Goal: Task Accomplishment & Management: Complete application form

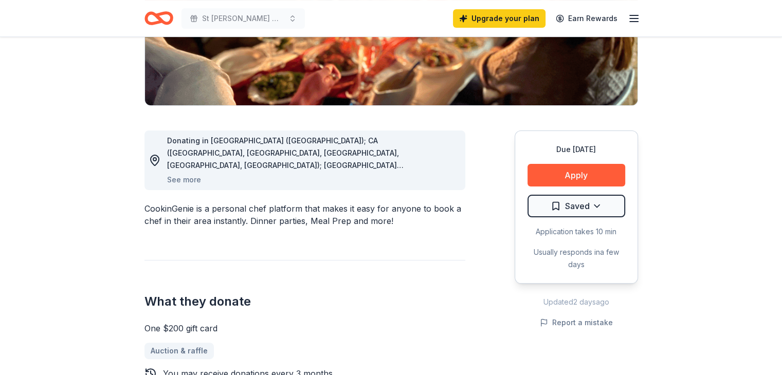
scroll to position [208, 0]
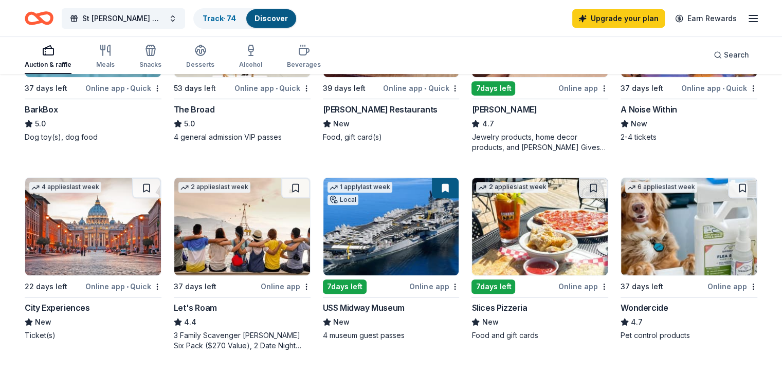
scroll to position [416, 0]
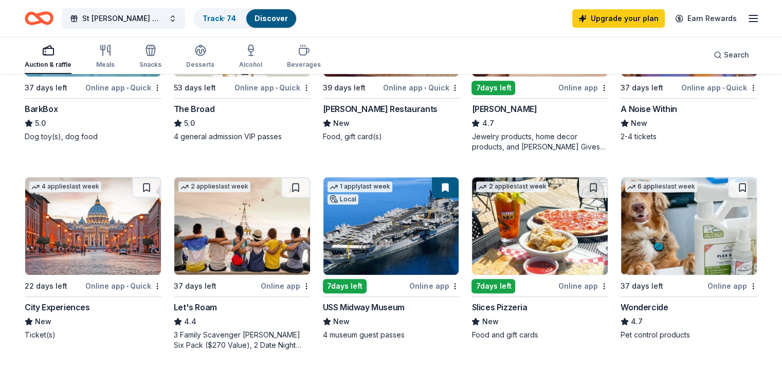
click at [283, 282] on div "Online app" at bounding box center [286, 286] width 50 height 13
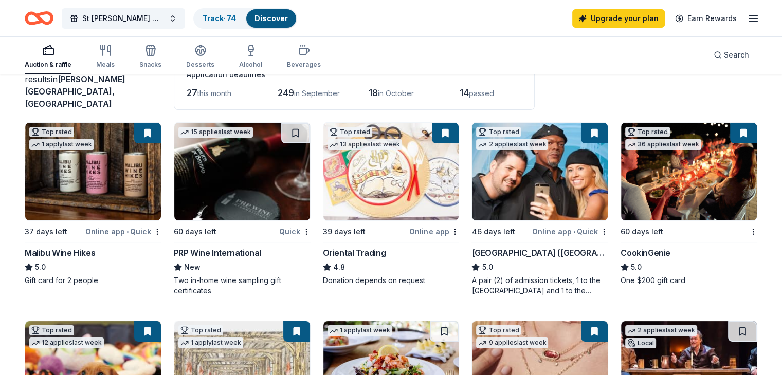
scroll to position [66, 0]
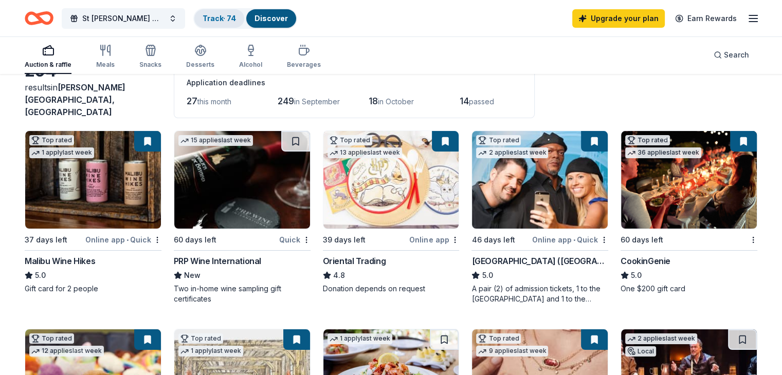
click at [236, 15] on link "Track · 74" at bounding box center [219, 18] width 33 height 9
click at [164, 12] on span "St [PERSON_NAME] Memorial Golf Tournament" at bounding box center [123, 18] width 82 height 12
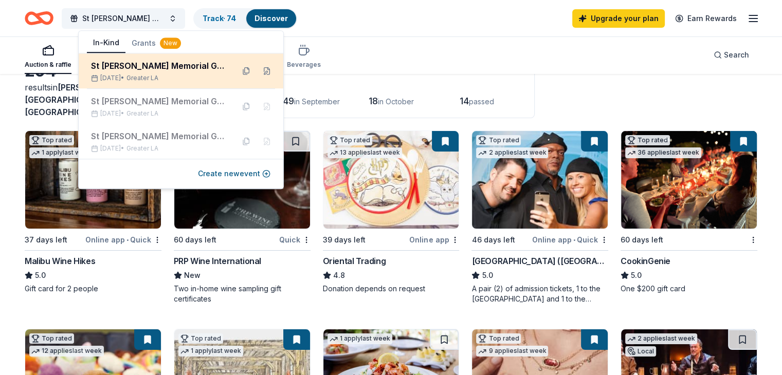
click at [194, 72] on div "St [PERSON_NAME] Memorial Golf Tournament [DATE] • Greater LA" at bounding box center [158, 71] width 135 height 23
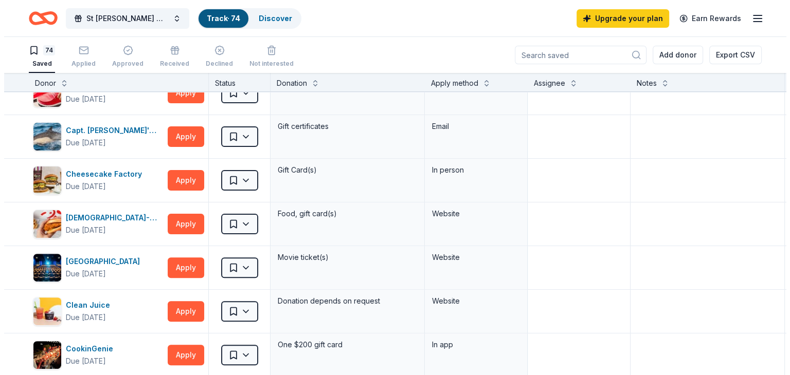
scroll to position [327, 0]
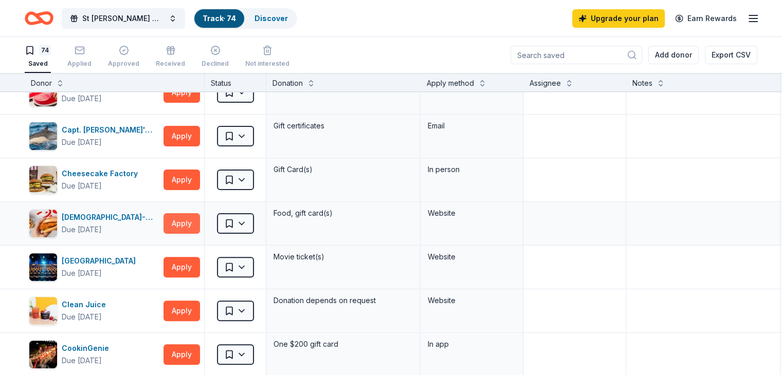
click at [200, 227] on button "Apply" at bounding box center [181, 223] width 36 height 21
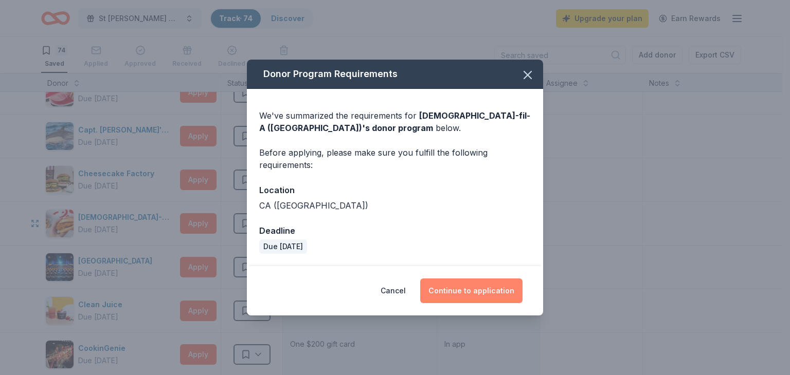
click at [465, 293] on button "Continue to application" at bounding box center [471, 291] width 102 height 25
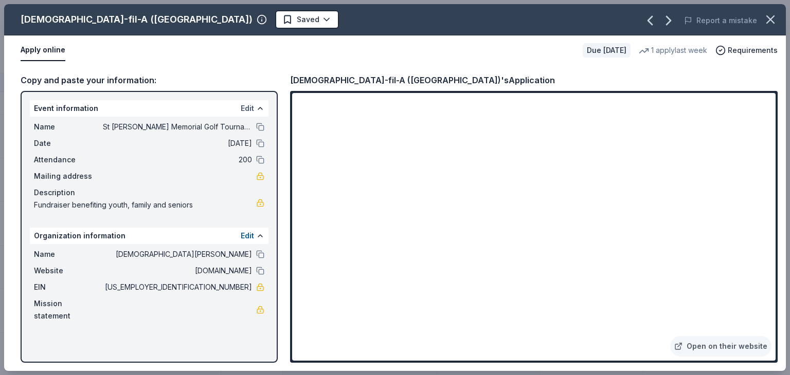
click at [251, 104] on button "Edit" at bounding box center [247, 108] width 13 height 12
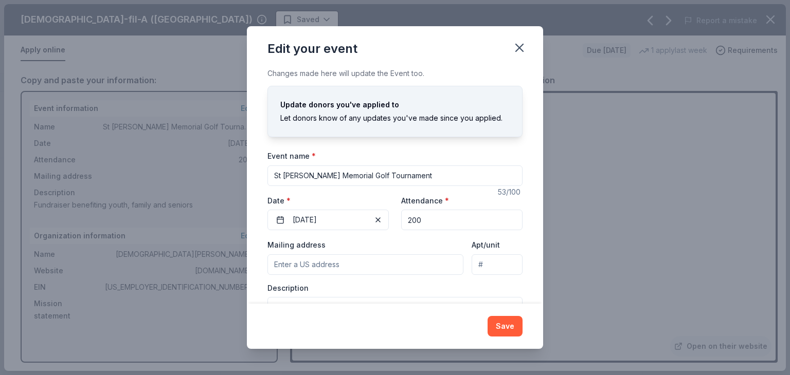
click at [319, 264] on input "Mailing address" at bounding box center [365, 264] width 196 height 21
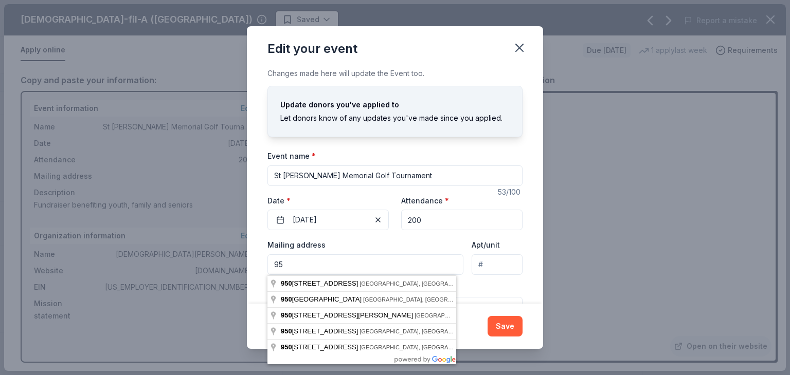
type input "9"
click at [503, 274] on input "Apt/unit" at bounding box center [496, 264] width 51 height 21
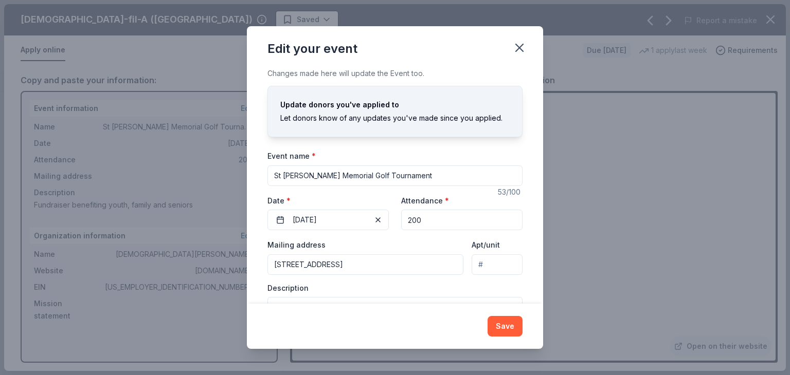
click at [365, 267] on input "[STREET_ADDRESS]" at bounding box center [365, 264] width 196 height 21
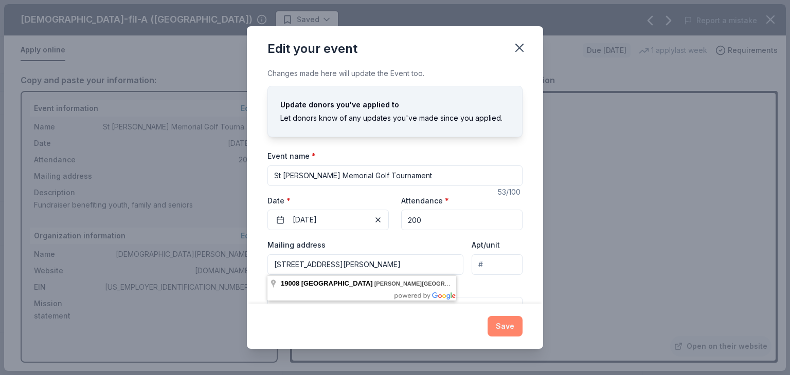
type input "[STREET_ADDRESS][PERSON_NAME]"
click at [510, 329] on button "Save" at bounding box center [504, 326] width 35 height 21
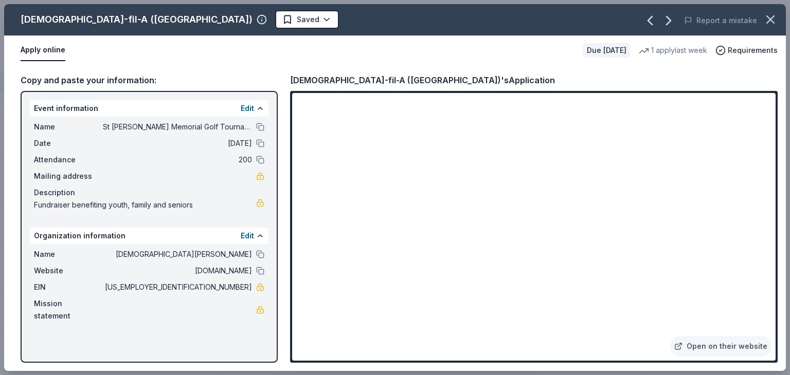
click at [49, 202] on span "Fundraiser benefiting youth, family and seniors" at bounding box center [145, 205] width 222 height 12
click at [169, 206] on span "Fundraiser benefiting youth, family and seniors" at bounding box center [145, 205] width 222 height 12
click at [230, 212] on div "Name St [PERSON_NAME] Memorial Golf Tournament Date [DATE] Attendance 200 Maili…" at bounding box center [149, 166] width 239 height 99
click at [251, 105] on button "Edit" at bounding box center [247, 108] width 13 height 12
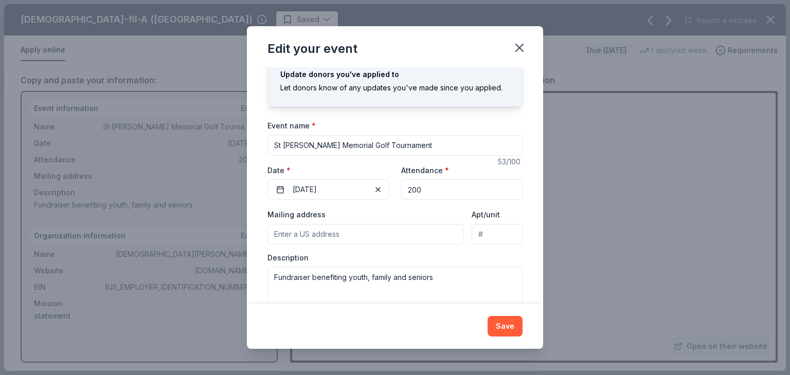
scroll to position [56, 0]
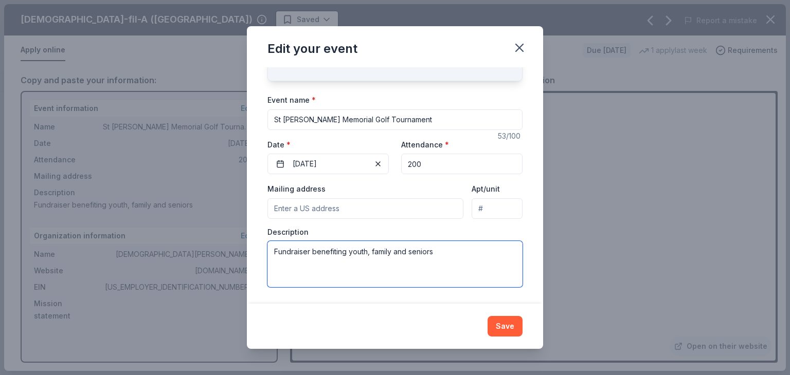
click at [273, 254] on textarea "Fundraiser benefiting youth, family and seniors" at bounding box center [394, 264] width 255 height 46
click at [327, 270] on textarea "St [PERSON_NAME] Golf Tournament -Fundraiser benefiting youth, family and senio…" at bounding box center [394, 264] width 255 height 46
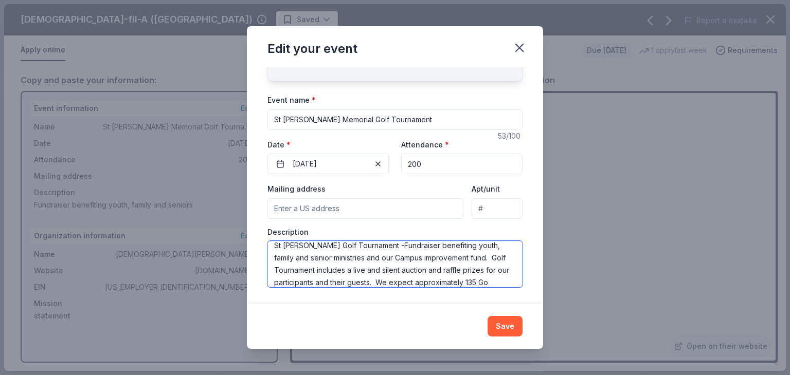
scroll to position [19, 0]
type textarea "St [PERSON_NAME] Golf Tournament -Fundraiser benefiting youth, family and senio…"
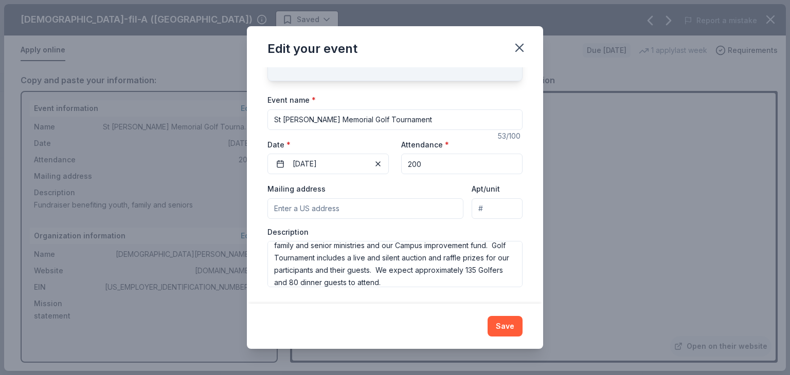
click at [316, 209] on input "Mailing address" at bounding box center [365, 208] width 196 height 21
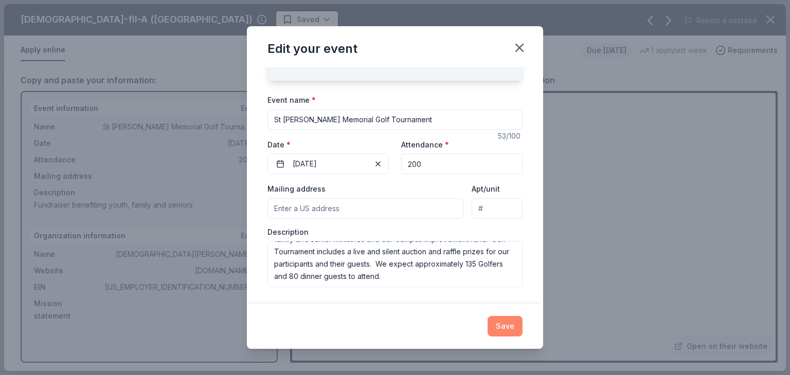
click at [510, 329] on button "Save" at bounding box center [504, 326] width 35 height 21
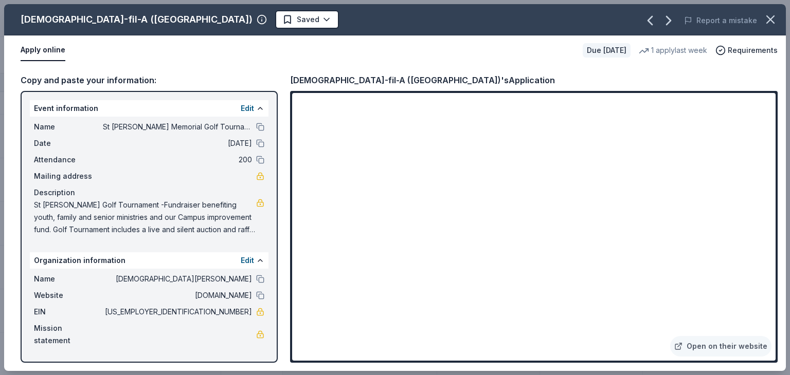
click at [166, 261] on div "Organization information Edit" at bounding box center [149, 260] width 239 height 16
click at [74, 179] on span "Mailing address" at bounding box center [68, 176] width 69 height 12
click at [273, 105] on div "Event information Edit Name St [PERSON_NAME] Memorial Golf Tournament Date [DAT…" at bounding box center [149, 227] width 257 height 272
click at [283, 94] on div "Copy and paste your information: Event information Edit Name St [PERSON_NAME] M…" at bounding box center [394, 218] width 781 height 306
click at [257, 107] on button at bounding box center [260, 108] width 8 height 8
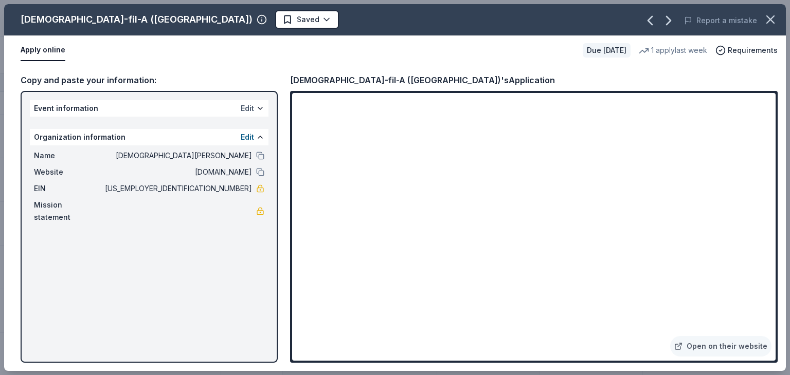
click at [253, 107] on button "Edit" at bounding box center [247, 108] width 13 height 12
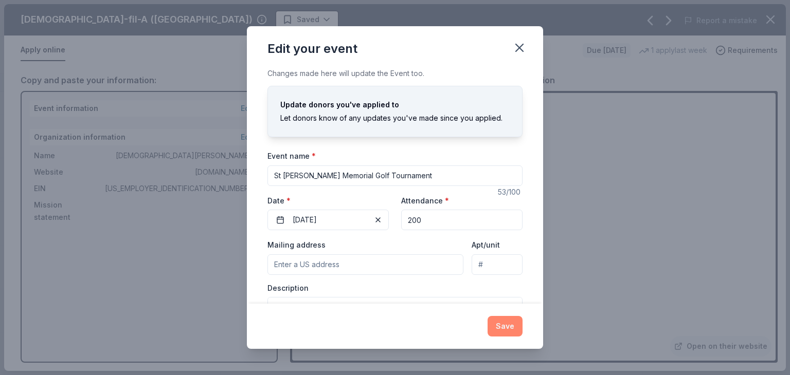
click at [506, 334] on button "Save" at bounding box center [504, 326] width 35 height 21
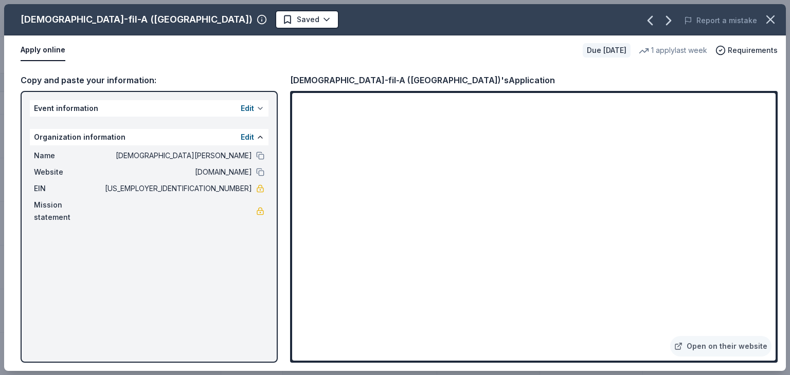
click at [260, 111] on button at bounding box center [260, 108] width 8 height 8
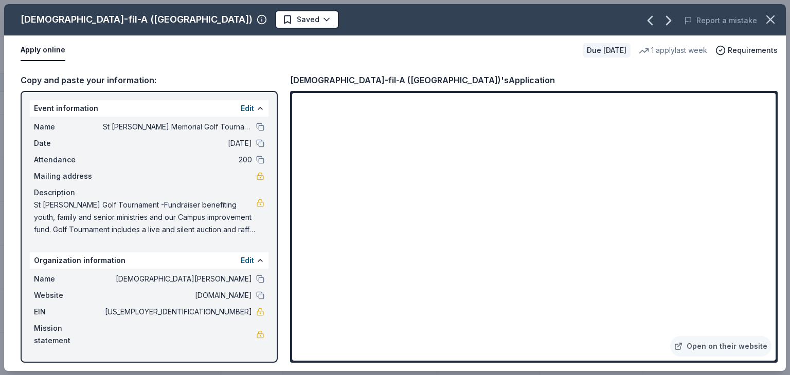
click at [71, 181] on span "Mailing address" at bounding box center [68, 176] width 69 height 12
click at [259, 106] on button at bounding box center [260, 108] width 8 height 8
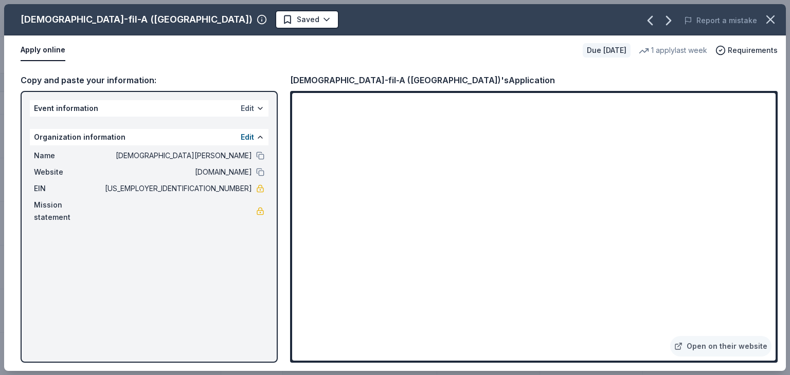
click at [249, 107] on button "Edit" at bounding box center [247, 108] width 13 height 12
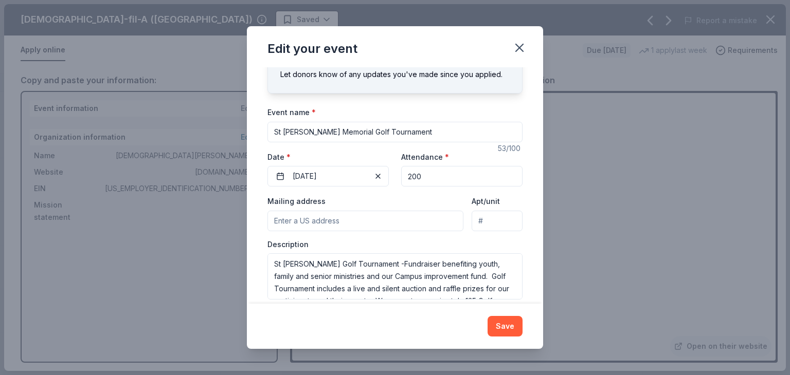
scroll to position [56, 0]
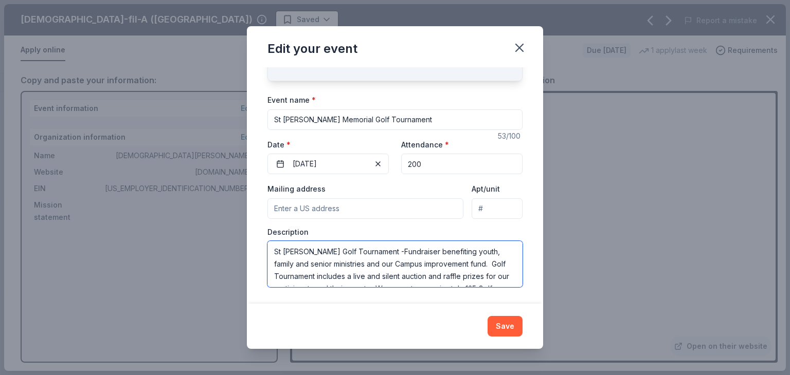
click at [380, 254] on textarea "St [PERSON_NAME] Golf Tournament -Fundraiser benefiting youth, family and senio…" at bounding box center [394, 264] width 255 height 46
click at [407, 252] on textarea "St [PERSON_NAME] Golf Tournament undraiser benefiting youth, family and senior …" at bounding box center [394, 264] width 255 height 46
click at [315, 253] on textarea "St [PERSON_NAME] Golf Tournament benefiting youth, family and senior ministries…" at bounding box center [394, 264] width 255 height 46
click at [493, 253] on textarea "St [PERSON_NAME] [PERSON_NAME] Sr Memorial Golf Tournament benefiting youth, fa…" at bounding box center [394, 264] width 255 height 46
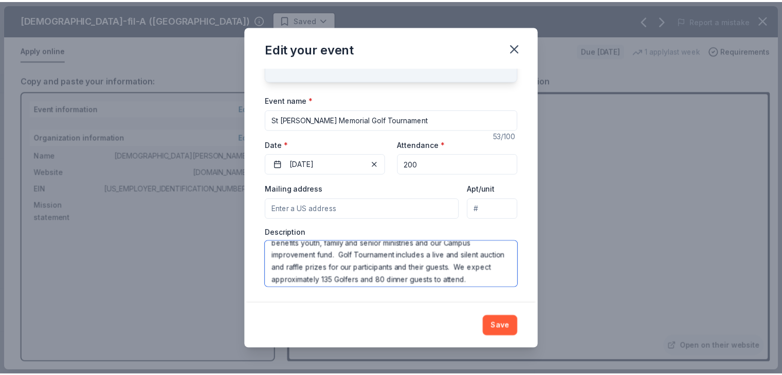
scroll to position [25, 0]
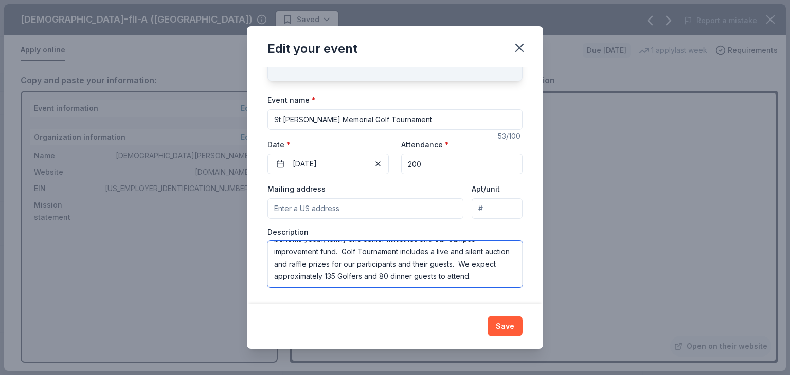
click at [296, 253] on textarea "St [PERSON_NAME] [PERSON_NAME] Sr Memorial Golf Tournament benefits youth, fami…" at bounding box center [394, 264] width 255 height 46
click at [483, 277] on textarea "St [PERSON_NAME] [PERSON_NAME] Sr Memorial Golf Tournament benefits youth, fami…" at bounding box center [394, 264] width 255 height 46
type textarea "St [PERSON_NAME] [PERSON_NAME] Sr Memorial Golf Tournament benefits youth, fami…"
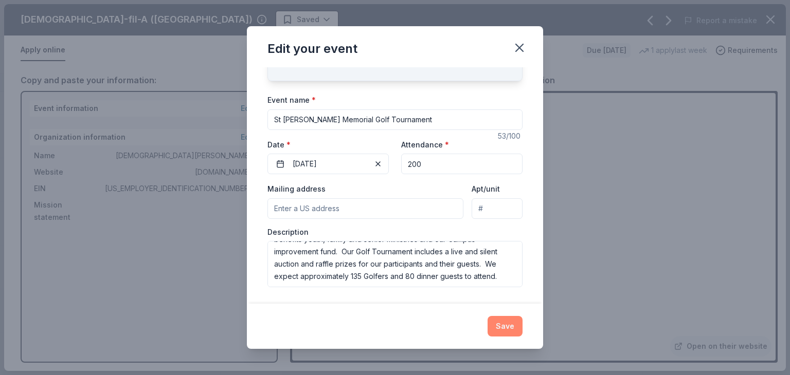
click at [508, 329] on button "Save" at bounding box center [504, 326] width 35 height 21
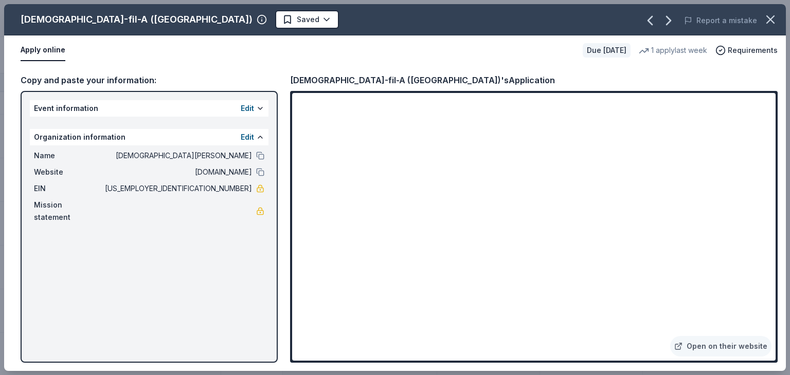
click at [193, 20] on html "St [PERSON_NAME] Memorial Golf Tournament Track · 74 Discover Upgrade your plan…" at bounding box center [395, 187] width 790 height 375
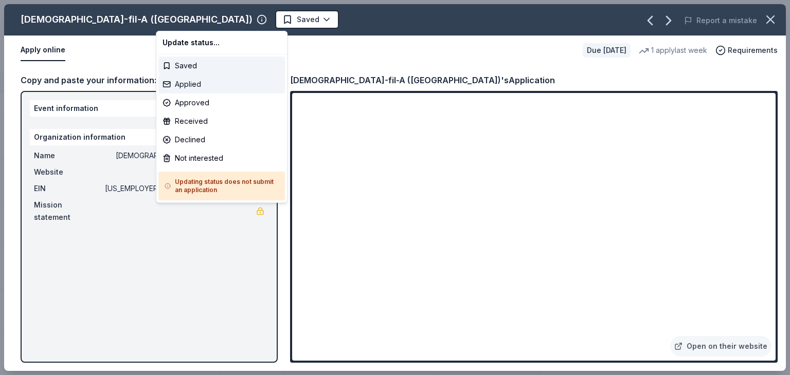
click at [189, 85] on div "Applied" at bounding box center [221, 84] width 126 height 19
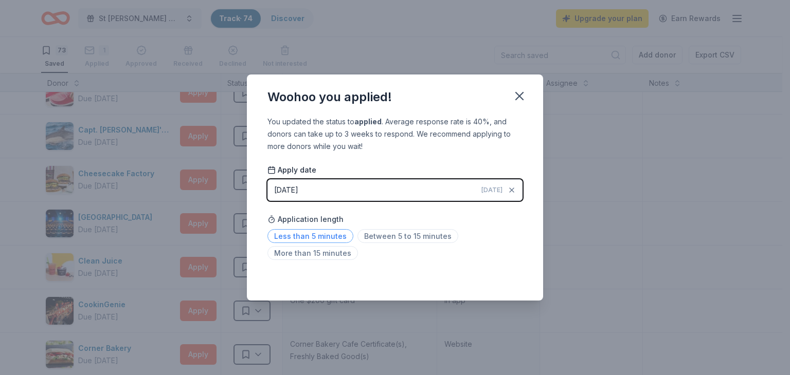
click at [314, 241] on span "Less than 5 minutes" at bounding box center [310, 236] width 86 height 14
click at [523, 98] on icon "button" at bounding box center [519, 96] width 14 height 14
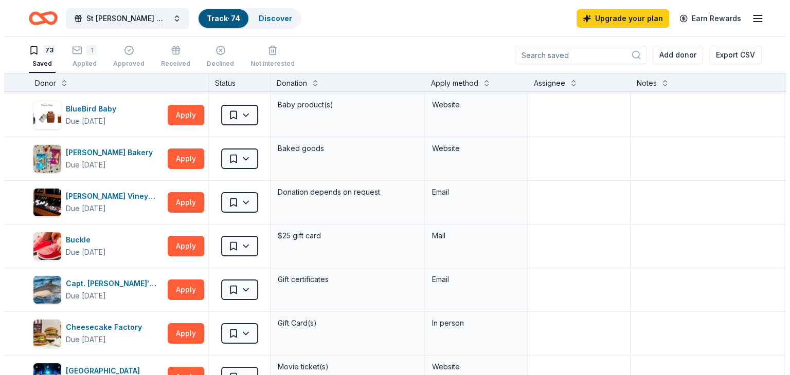
scroll to position [0, 0]
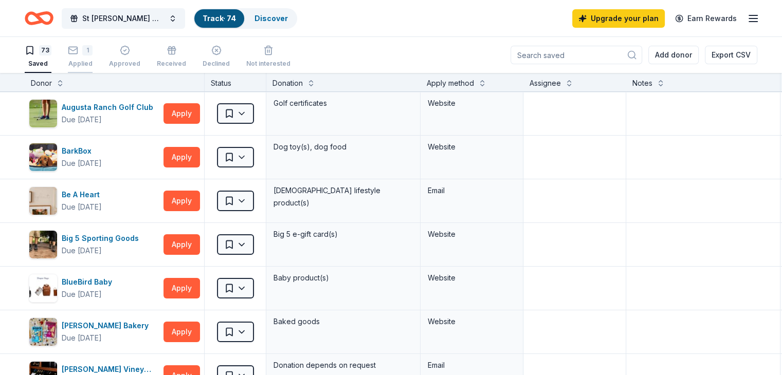
click at [93, 54] on div "1" at bounding box center [80, 50] width 25 height 10
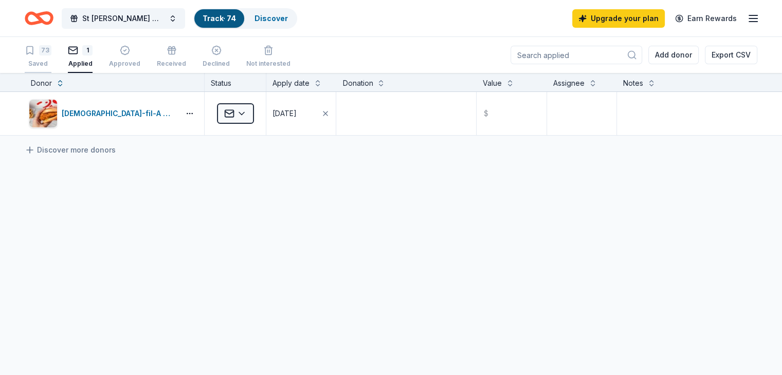
click at [51, 56] on div "73 Saved" at bounding box center [38, 56] width 27 height 23
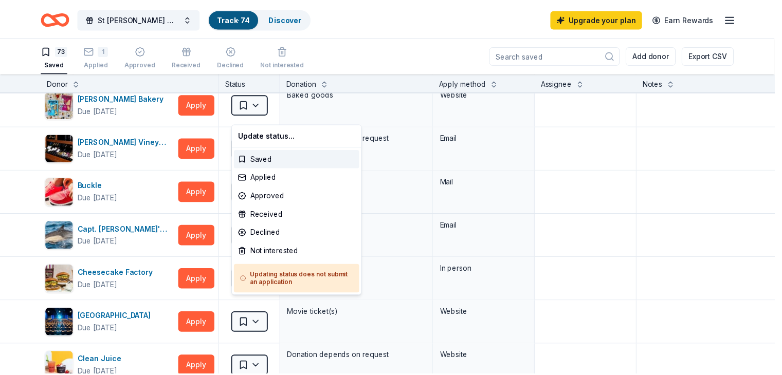
scroll to position [230, 0]
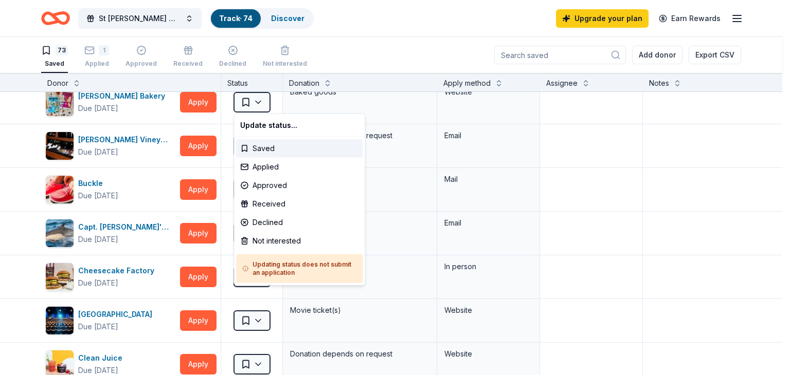
click at [713, 179] on html "St [PERSON_NAME] Memorial Golf Tournament Track · 74 Discover Upgrade your plan…" at bounding box center [395, 187] width 790 height 375
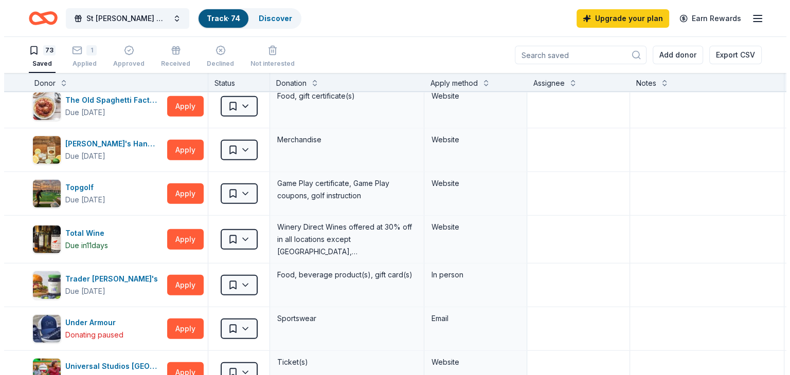
scroll to position [2745, 1]
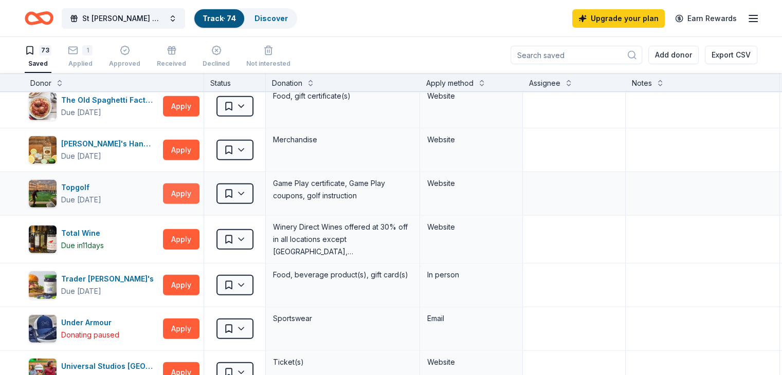
click at [199, 193] on button "Apply" at bounding box center [181, 194] width 36 height 21
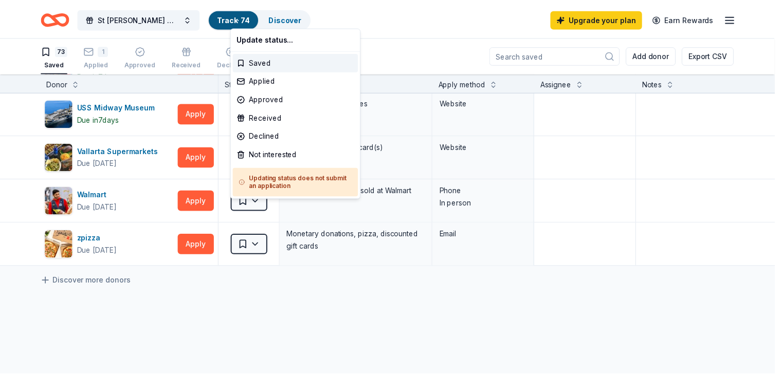
scroll to position [3055, 1]
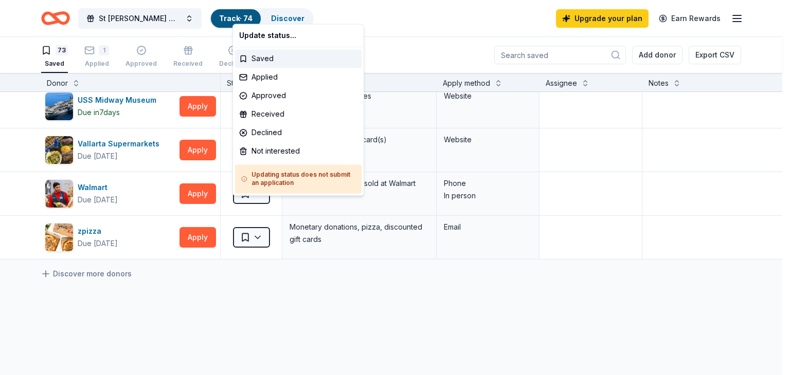
click at [428, 46] on html "St [PERSON_NAME] Memorial Golf Tournament Track · 74 Discover Upgrade your plan…" at bounding box center [395, 187] width 790 height 375
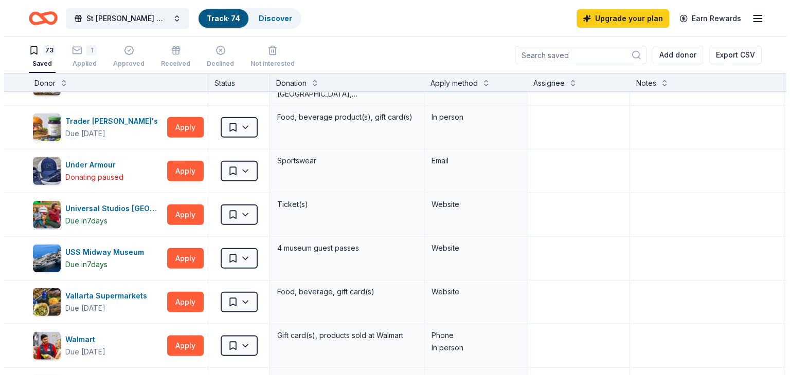
scroll to position [2900, 1]
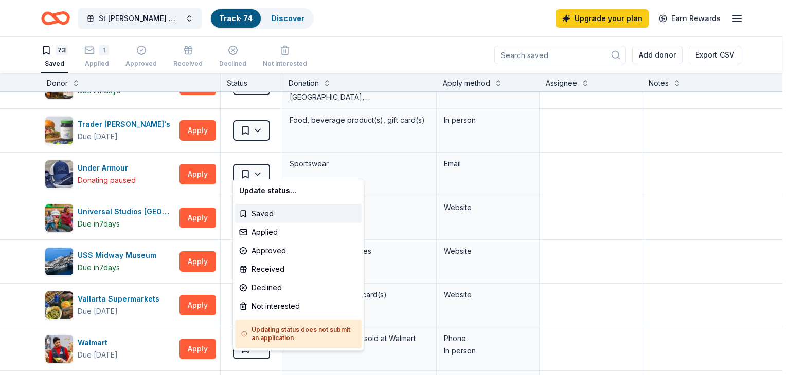
click at [584, 220] on html "St [PERSON_NAME] Memorial Golf Tournament Track · 74 Discover Upgrade your plan…" at bounding box center [395, 187] width 790 height 375
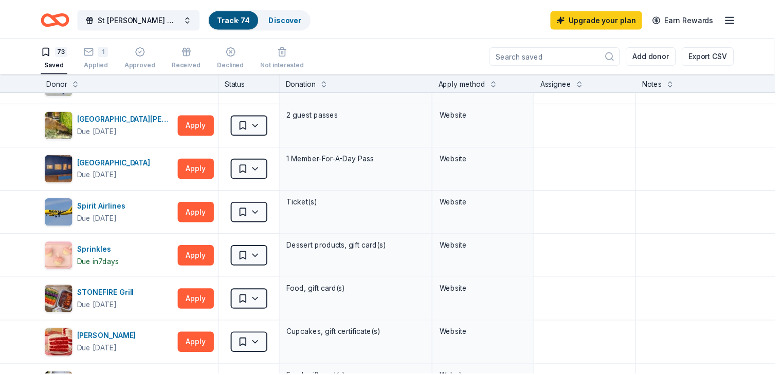
scroll to position [2238, 1]
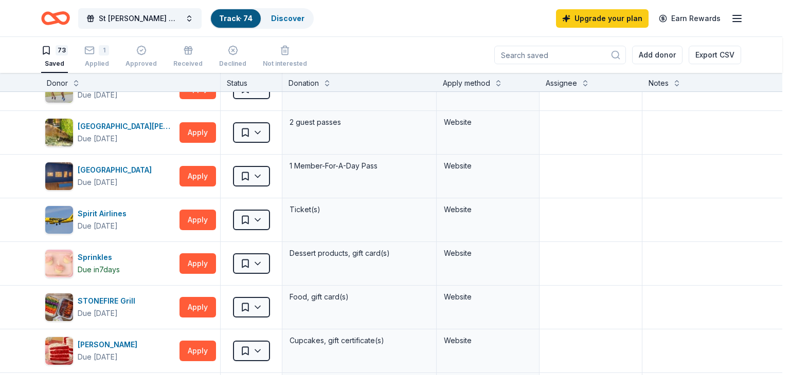
click at [99, 83] on html "St [PERSON_NAME] Memorial Golf Tournament Track · 74 Discover Upgrade your plan…" at bounding box center [395, 187] width 790 height 375
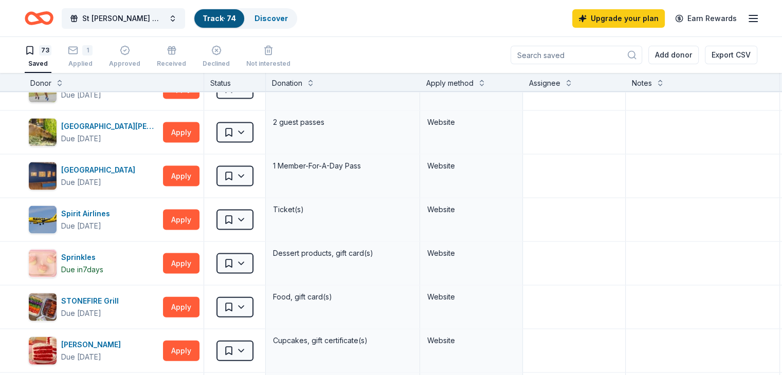
scroll to position [2846, 1]
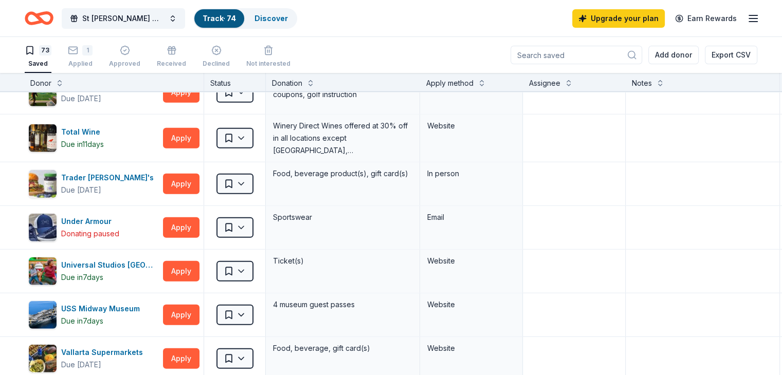
click at [43, 58] on div "73 Saved" at bounding box center [38, 56] width 27 height 23
click at [51, 57] on div "73 Saved" at bounding box center [38, 56] width 27 height 23
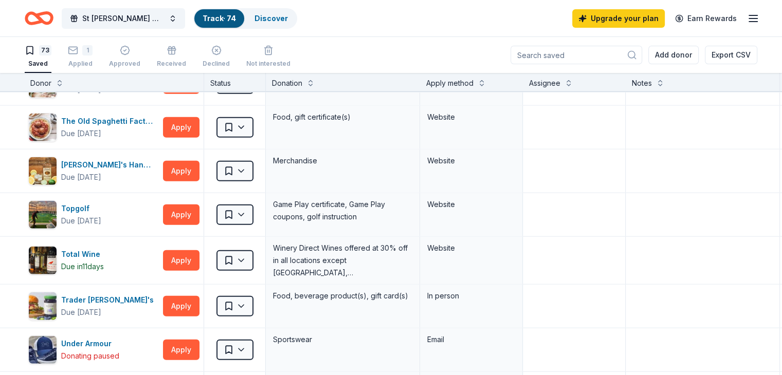
scroll to position [2720, 1]
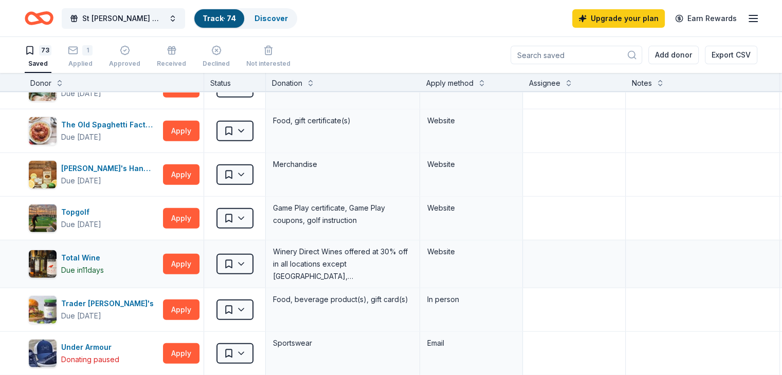
click at [398, 268] on div "Winery Direct Wines offered at 30% off in all locations except [GEOGRAPHIC_DATA…" at bounding box center [342, 264] width 141 height 39
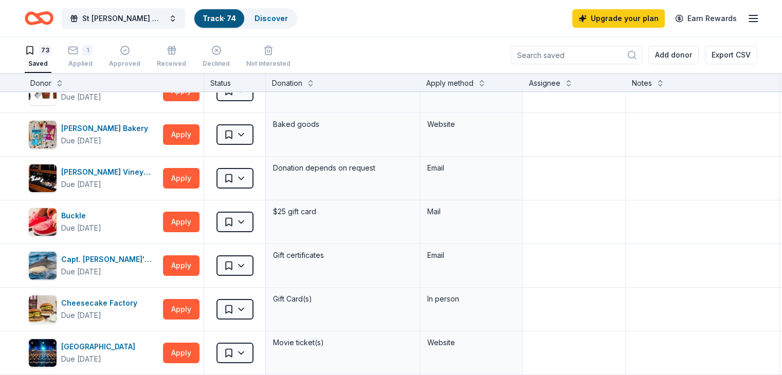
scroll to position [0, 1]
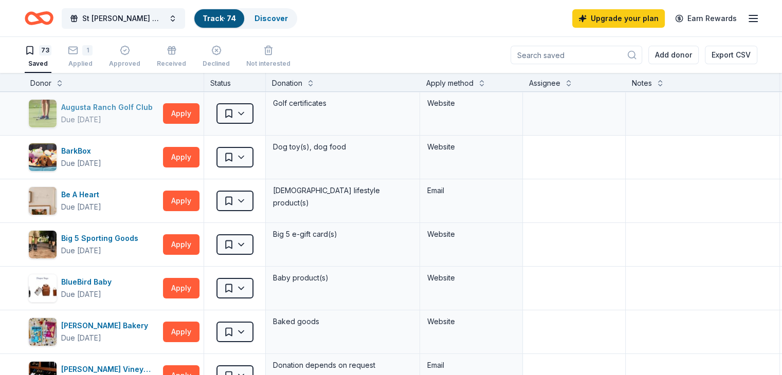
click at [134, 114] on div "Due [DATE]" at bounding box center [109, 120] width 96 height 12
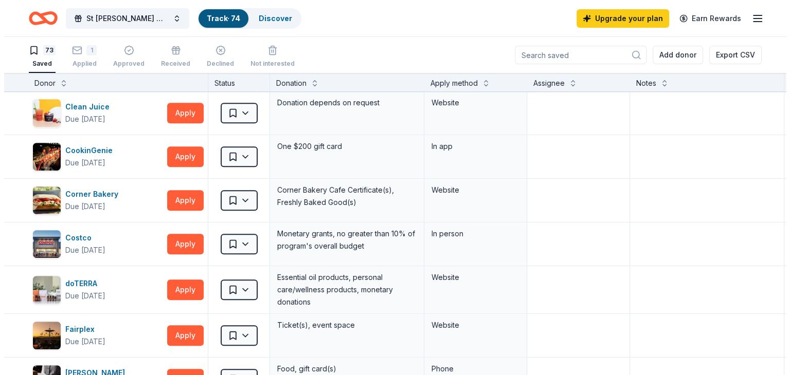
scroll to position [484, 1]
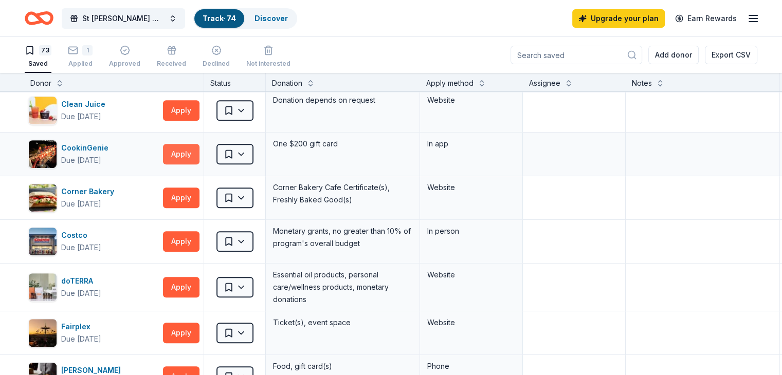
click at [196, 156] on button "Apply" at bounding box center [181, 154] width 36 height 21
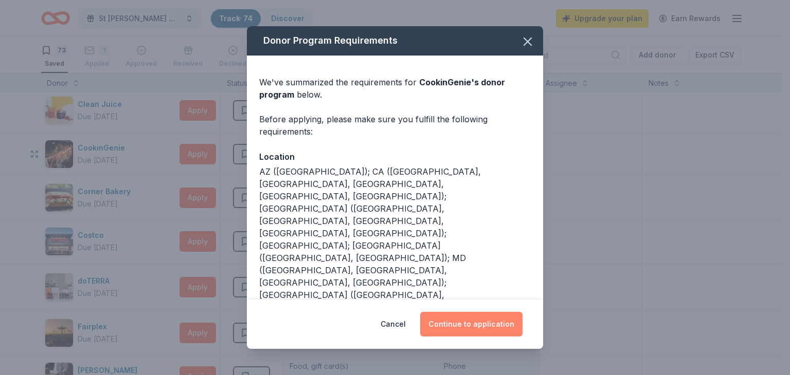
click at [484, 327] on button "Continue to application" at bounding box center [471, 324] width 102 height 25
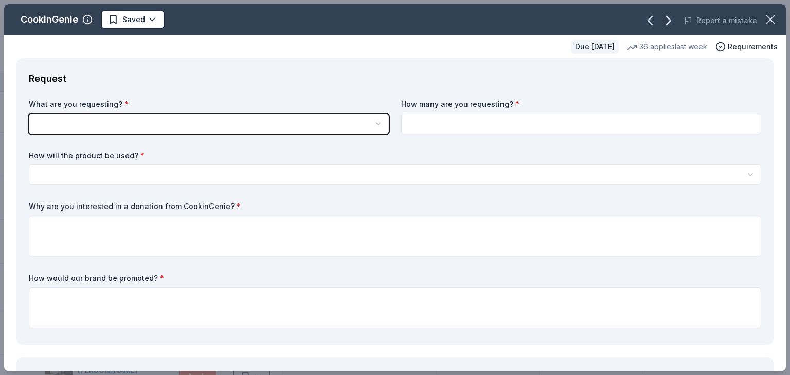
click at [341, 123] on button "button" at bounding box center [209, 124] width 360 height 21
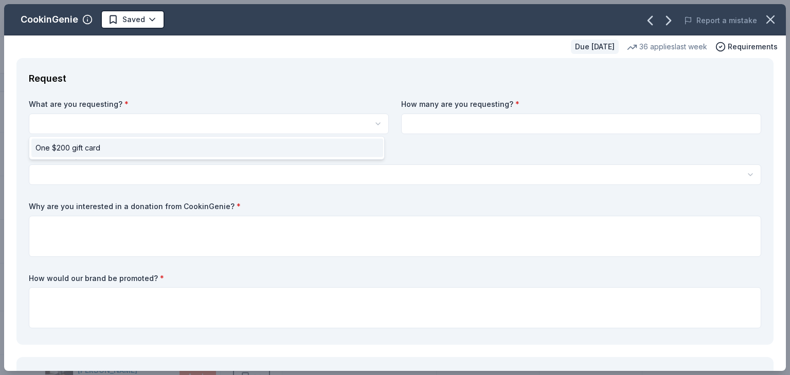
click at [92, 152] on span "One $200 gift card" at bounding box center [67, 148] width 65 height 12
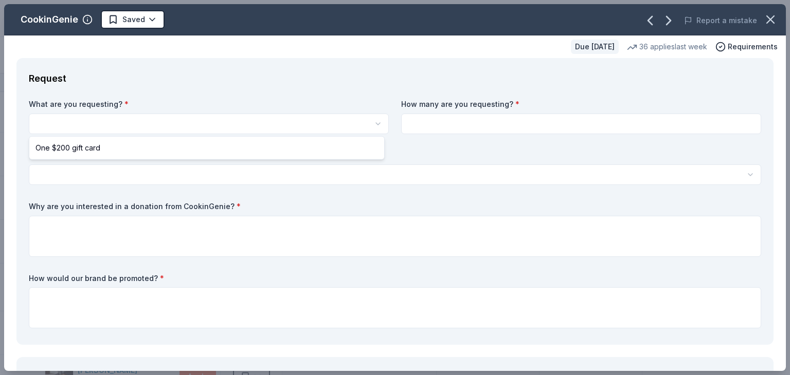
select select "One $200 gift card"
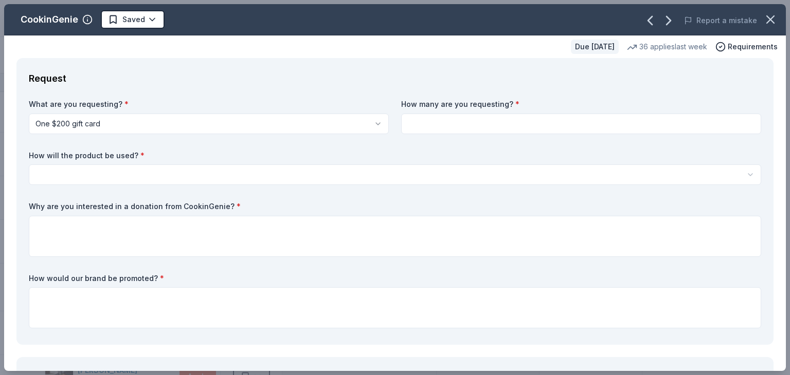
click at [489, 105] on label "How many are you requesting? *" at bounding box center [581, 104] width 360 height 10
click at [449, 125] on input at bounding box center [581, 124] width 360 height 21
type input "1"
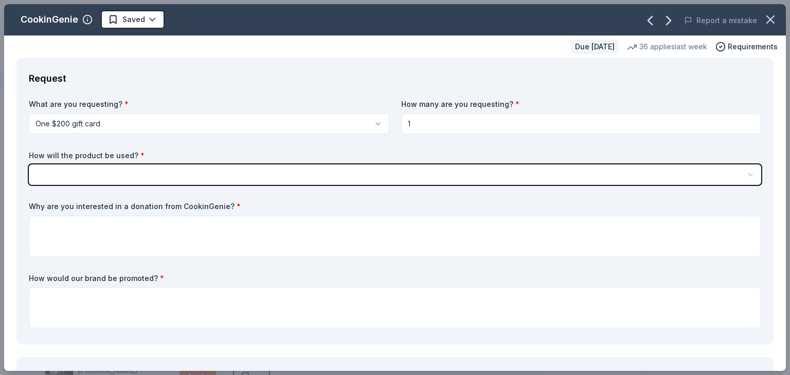
click at [158, 177] on button "button" at bounding box center [395, 175] width 732 height 21
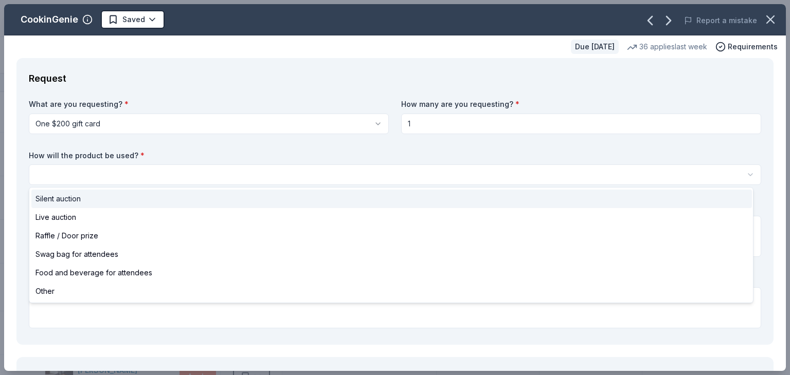
click at [74, 203] on span "Silent auction" at bounding box center [57, 199] width 45 height 12
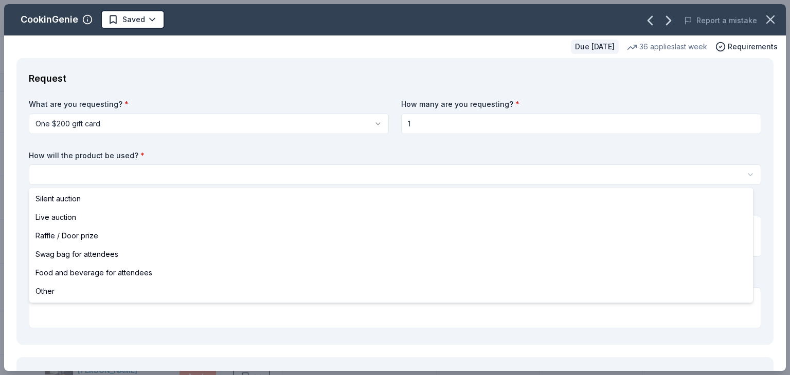
select select "silentAuction"
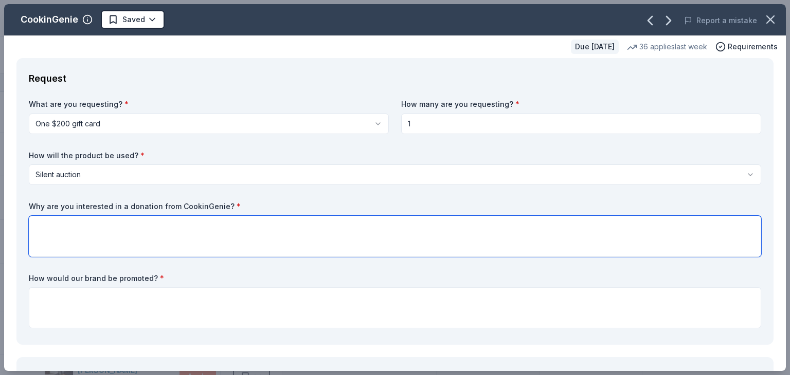
click at [65, 241] on textarea at bounding box center [395, 236] width 732 height 41
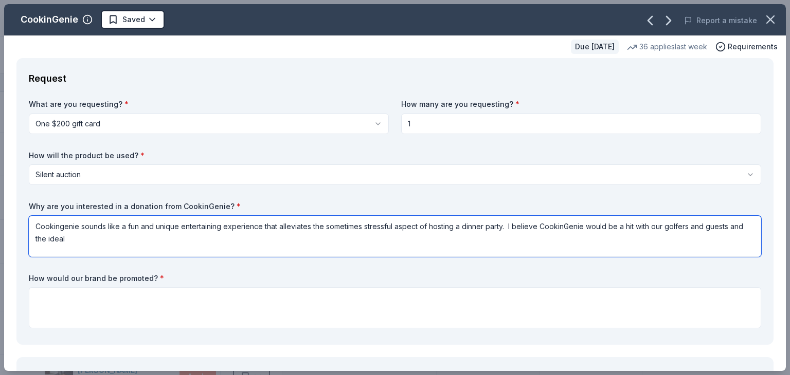
click at [68, 243] on textarea "Cookingenie sounds like a fun and unique entertaining experience that alleviate…" at bounding box center [395, 236] width 732 height 41
click at [150, 239] on textarea "Cookingenie sounds like a fun and unique entertaining experience that alleviate…" at bounding box center [395, 236] width 732 height 41
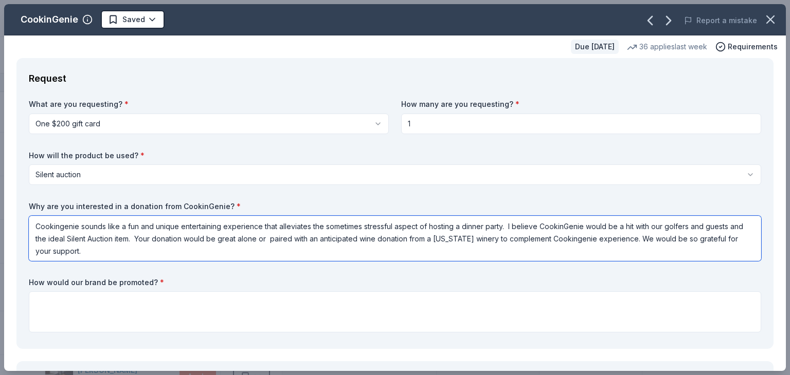
type textarea "Cookingenie sounds like a fun and unique entertaining experience that alleviate…"
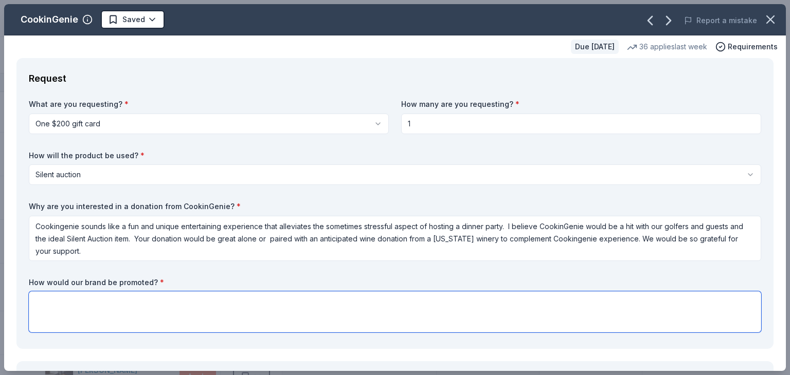
click at [64, 298] on textarea at bounding box center [395, 311] width 732 height 41
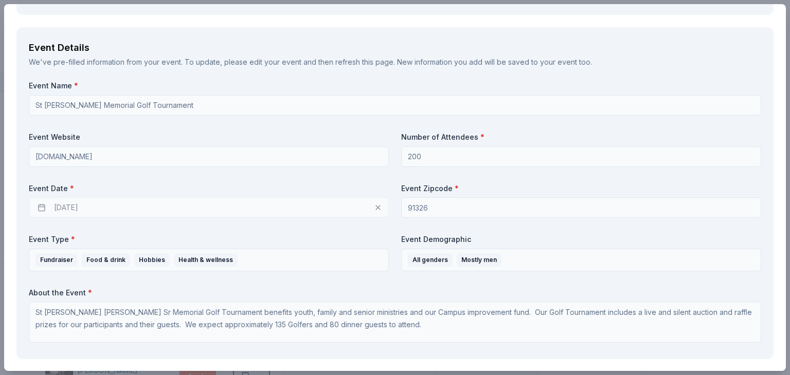
scroll to position [337, 0]
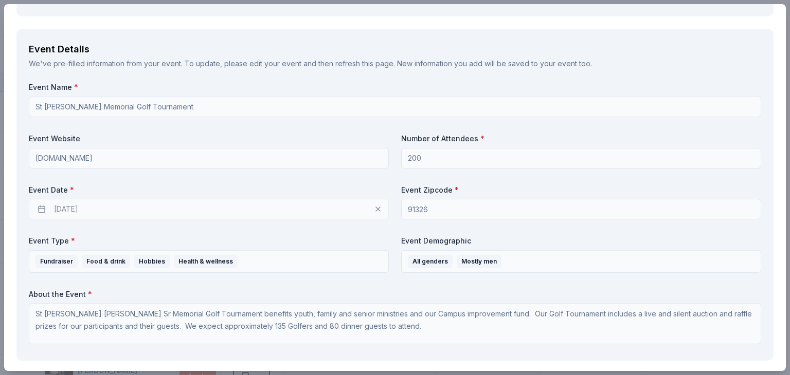
type textarea "Your brand will be promoted on Donor Banners and Poster boards with donor names…"
click at [314, 241] on label "Event Type *" at bounding box center [209, 241] width 360 height 10
click at [317, 220] on div "Event Name * [PERSON_NAME] Memorial Golf Tournament Event Website [DOMAIN_NAME]…" at bounding box center [395, 215] width 732 height 266
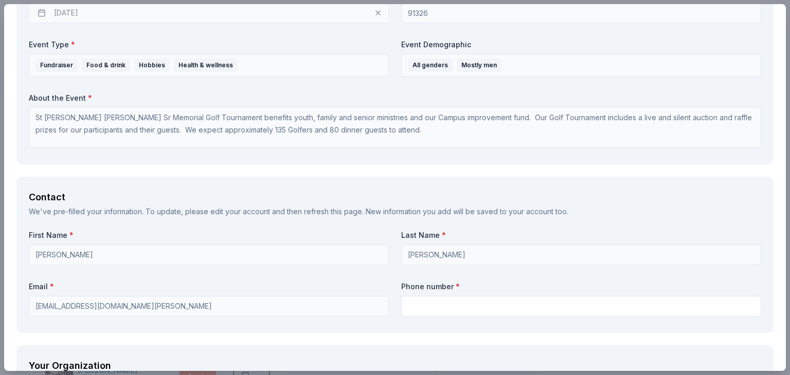
scroll to position [577, 0]
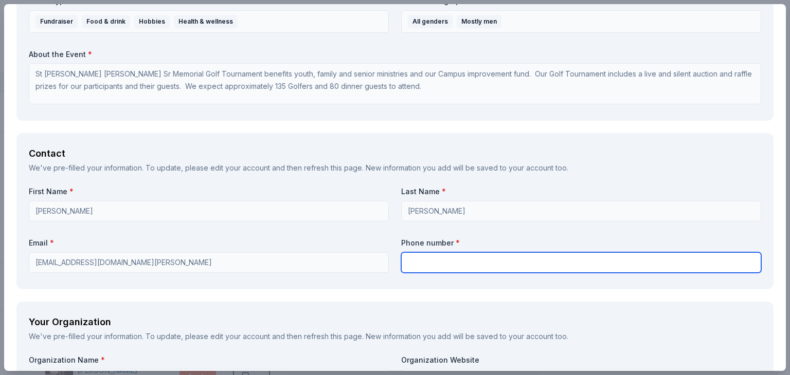
click at [456, 265] on input "text" at bounding box center [581, 262] width 360 height 21
type input "[PHONE_NUMBER]"
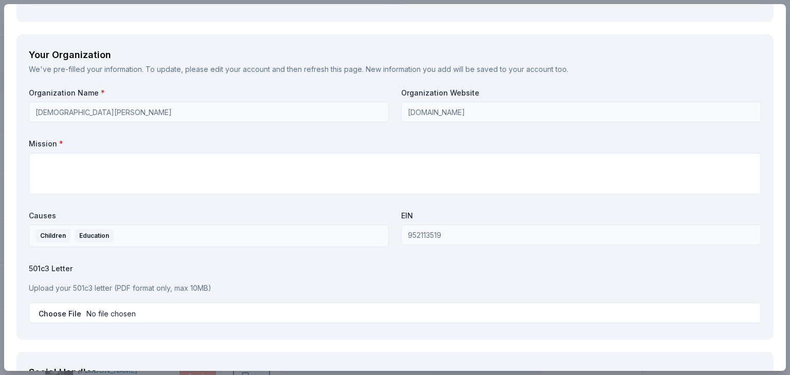
scroll to position [851, 0]
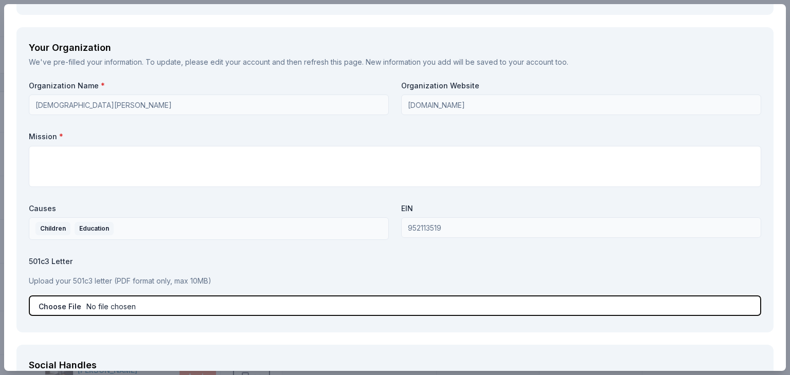
click at [58, 307] on input "file" at bounding box center [395, 306] width 732 height 21
type input "C:\fakepath\2025-st-[PERSON_NAME]-tax-id-info.pdf"
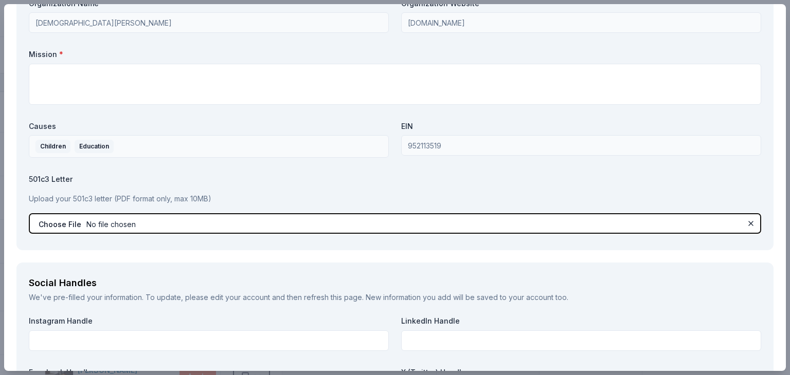
scroll to position [933, 0]
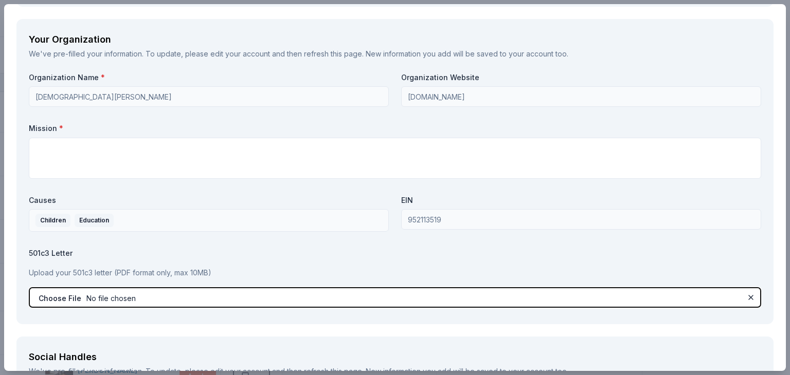
click at [702, 287] on input "file" at bounding box center [395, 297] width 732 height 21
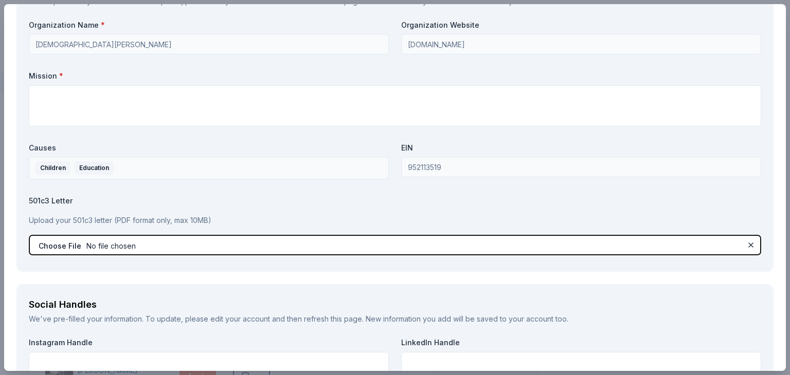
scroll to position [926, 0]
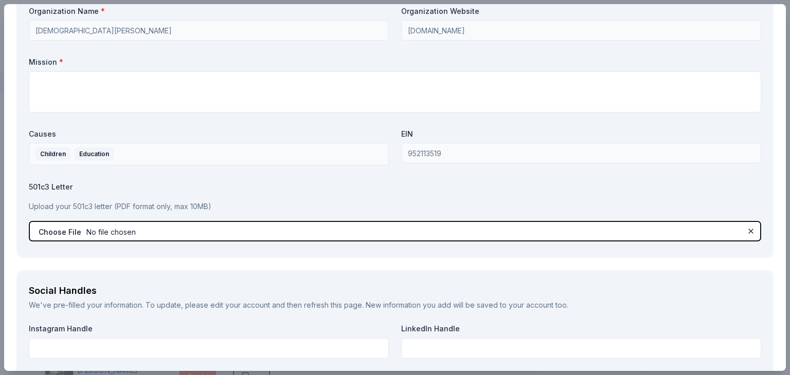
click at [57, 231] on input "file" at bounding box center [395, 231] width 732 height 21
type input "C:\fakepath\03_29_2024--My_Application.pdf"
click at [167, 239] on input "file" at bounding box center [395, 231] width 732 height 21
click at [55, 235] on input "file" at bounding box center [395, 231] width 732 height 21
click at [51, 232] on input "file" at bounding box center [395, 231] width 732 height 21
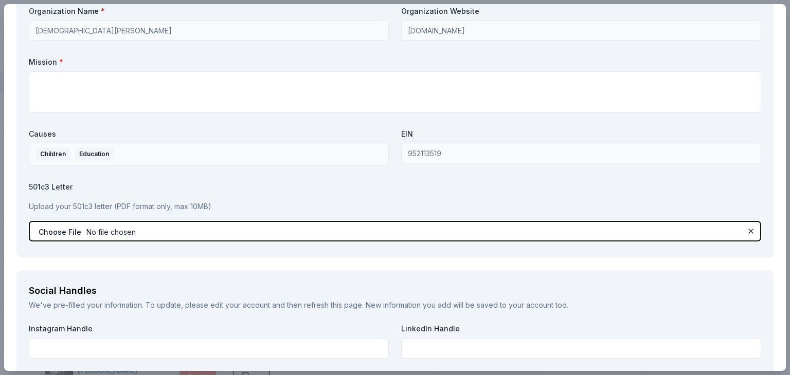
type input "C:\fakepath\2025-st-[PERSON_NAME]-tax-id-info.pdf"
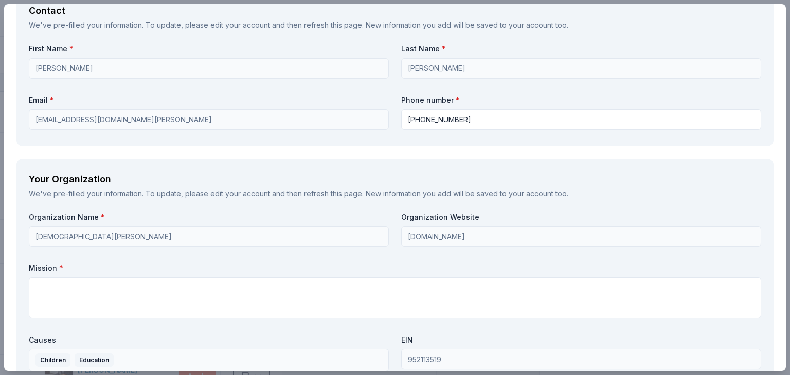
scroll to position [740, 0]
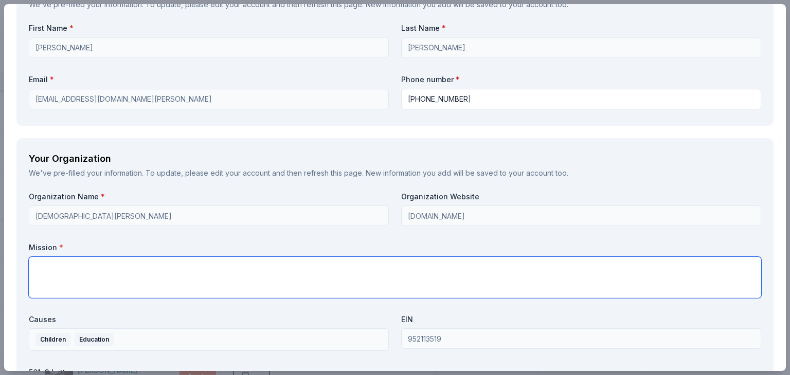
click at [58, 272] on textarea at bounding box center [395, 277] width 732 height 41
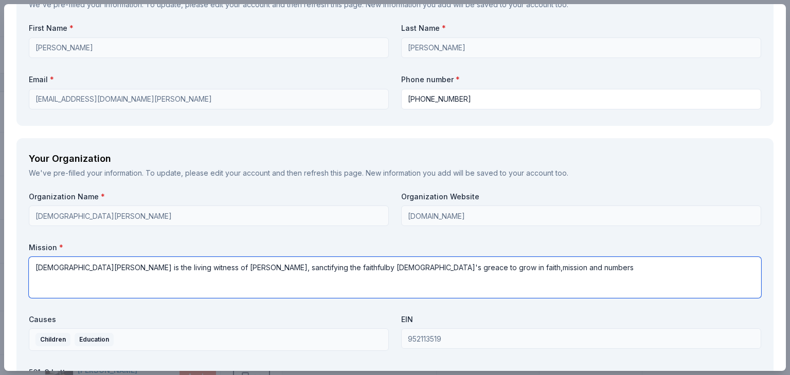
click at [417, 269] on textarea "[DEMOGRAPHIC_DATA][PERSON_NAME] is the living witness of [PERSON_NAME], sanctif…" at bounding box center [395, 277] width 732 height 41
click at [570, 270] on textarea "[DEMOGRAPHIC_DATA][PERSON_NAME] is the living witness of [PERSON_NAME], sanctif…" at bounding box center [395, 277] width 732 height 41
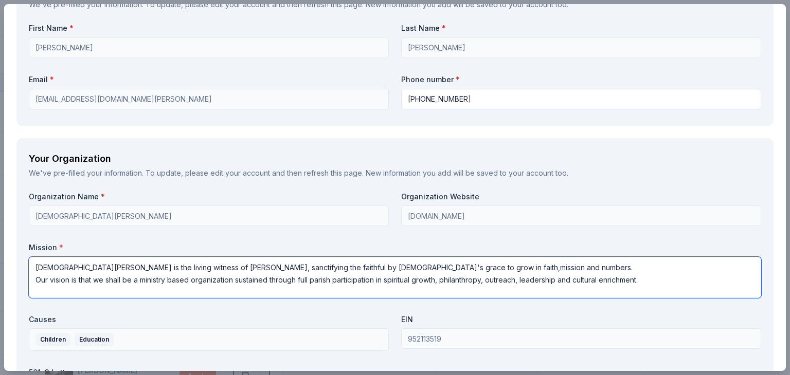
click at [486, 269] on textarea "[DEMOGRAPHIC_DATA][PERSON_NAME] is the living witness of [PERSON_NAME], sanctif…" at bounding box center [395, 277] width 732 height 41
click at [592, 264] on textarea "[DEMOGRAPHIC_DATA][PERSON_NAME] is the living witness of [PERSON_NAME], sanctif…" at bounding box center [395, 277] width 732 height 41
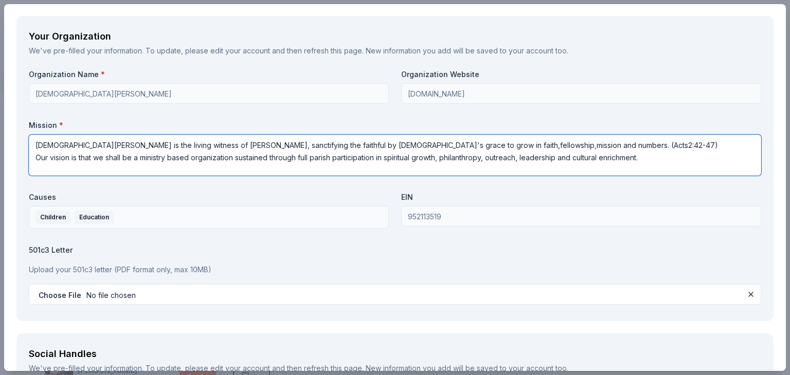
scroll to position [870, 0]
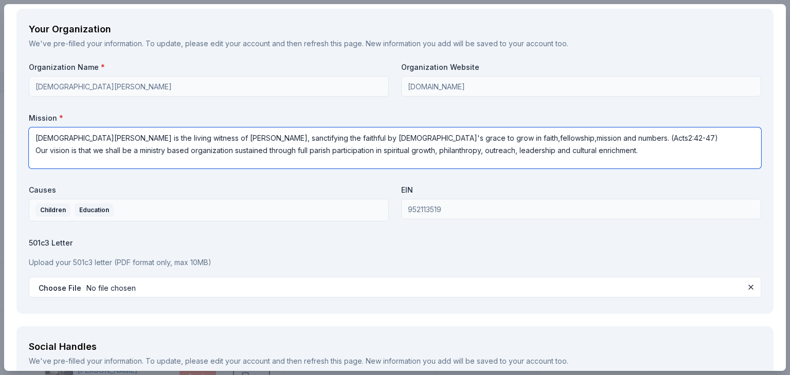
click at [679, 167] on textarea "[DEMOGRAPHIC_DATA][PERSON_NAME] is the living witness of [PERSON_NAME], sanctif…" at bounding box center [395, 147] width 732 height 41
type textarea "[DEMOGRAPHIC_DATA][PERSON_NAME] is the living witness of [PERSON_NAME], sanctif…"
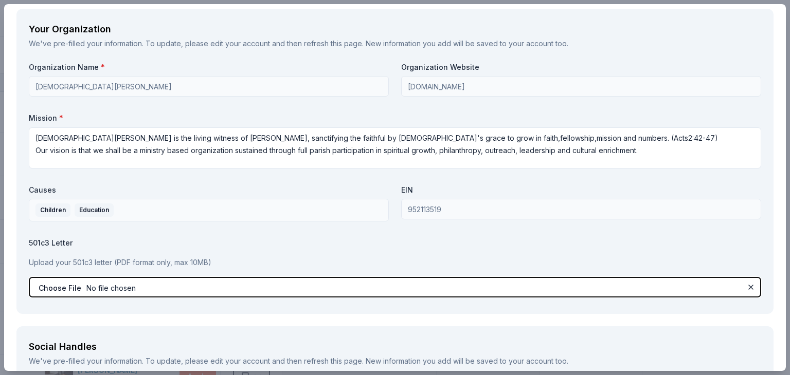
click at [408, 288] on input "file" at bounding box center [395, 287] width 732 height 21
click at [49, 287] on input "file" at bounding box center [395, 287] width 732 height 21
click at [160, 291] on input "file" at bounding box center [395, 287] width 732 height 21
type input "C:\fakepath\2025-st-[PERSON_NAME]-tax-id-info.pdf"
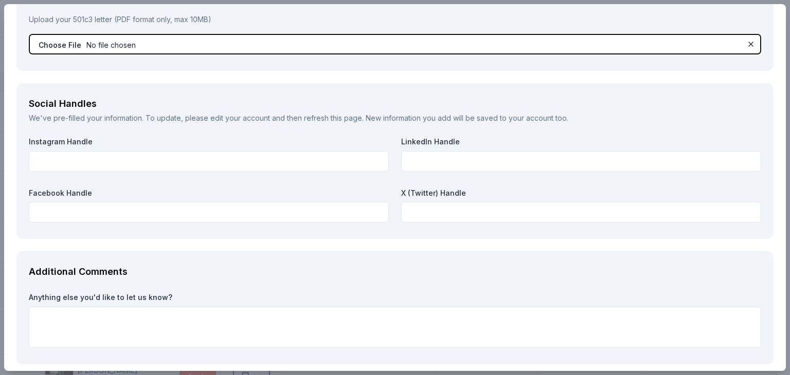
scroll to position [1115, 0]
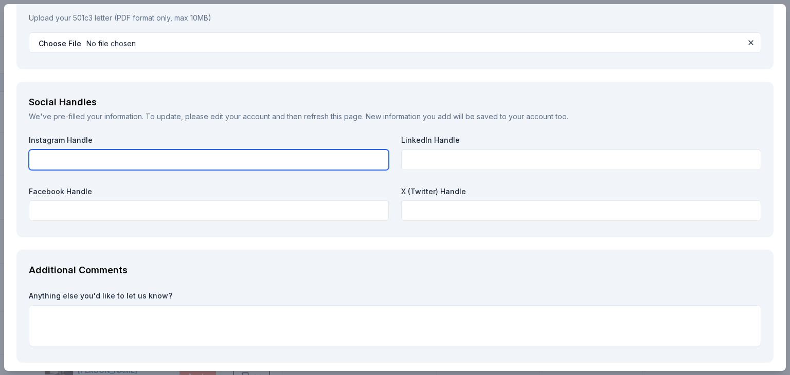
click at [134, 161] on input "text" at bounding box center [209, 160] width 360 height 21
type input "stnicholasnorthridge"
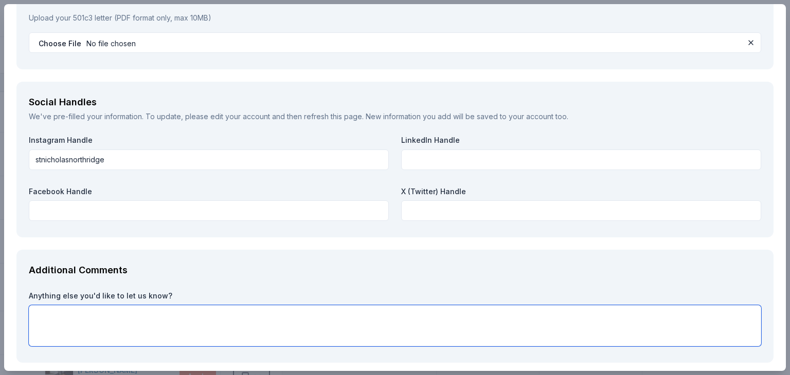
click at [720, 309] on textarea at bounding box center [395, 325] width 732 height 41
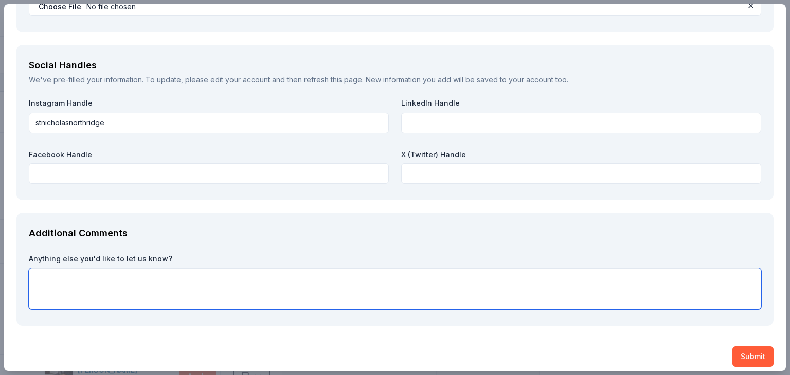
scroll to position [1156, 0]
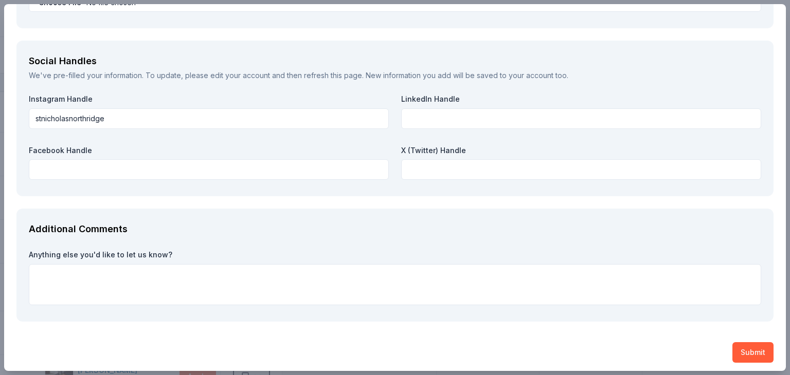
click at [733, 216] on div "Additional Comments Anything else you'd like to let us know?" at bounding box center [394, 265] width 757 height 113
click at [733, 210] on div "Additional Comments Anything else you'd like to let us know?" at bounding box center [394, 265] width 757 height 113
click at [734, 186] on div "Social Handles We've pre-filled your information. To update, please edit your a…" at bounding box center [394, 119] width 757 height 156
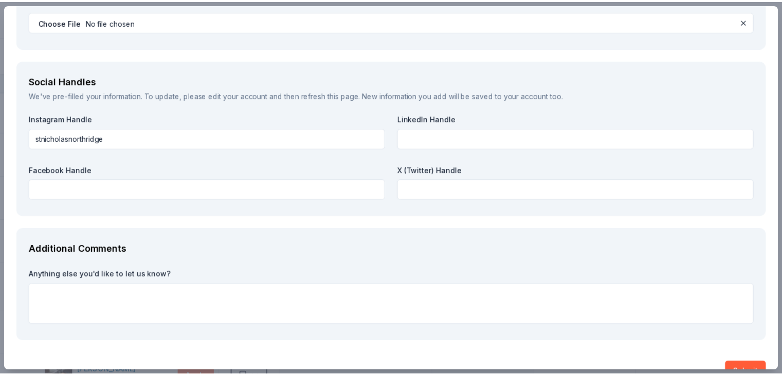
scroll to position [1159, 0]
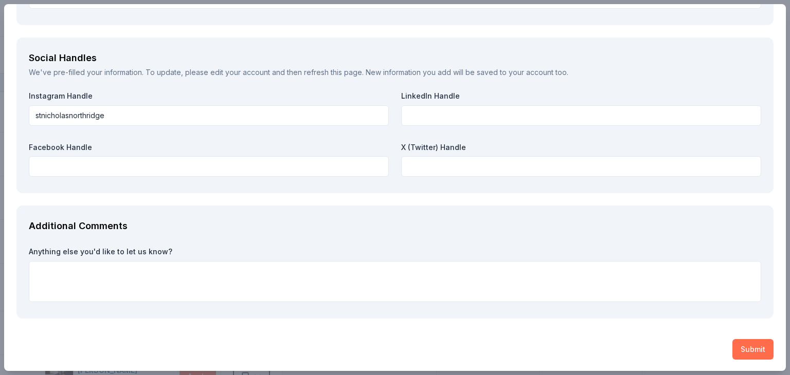
click at [752, 353] on button "Submit" at bounding box center [752, 349] width 41 height 21
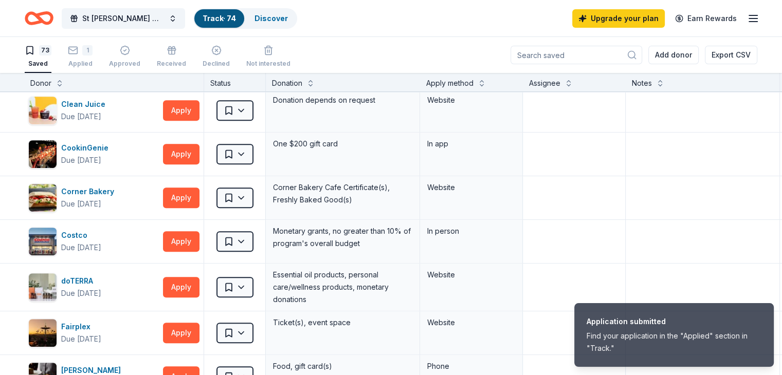
scroll to position [0, 0]
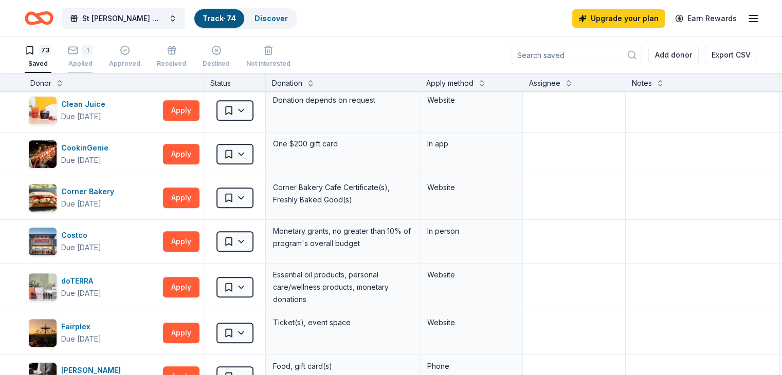
click at [93, 53] on div "1" at bounding box center [80, 50] width 25 height 10
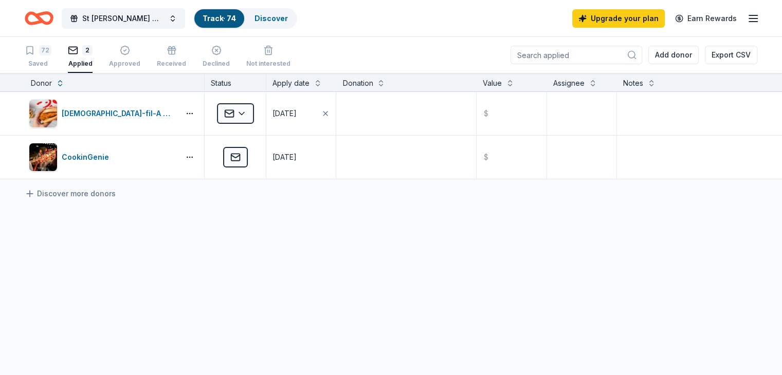
click at [266, 178] on div "Applied" at bounding box center [235, 157] width 61 height 43
click at [272, 202] on div "Discover more donors" at bounding box center [391, 193] width 782 height 29
click at [273, 218] on div "[DEMOGRAPHIC_DATA]-fil-A ([GEOGRAPHIC_DATA]) Applied [DATE] $ CookinGenie Appli…" at bounding box center [391, 232] width 782 height 281
click at [169, 144] on div "CookinGenie" at bounding box center [102, 157] width 147 height 29
click at [318, 306] on div "[DEMOGRAPHIC_DATA]-fil-A ([GEOGRAPHIC_DATA]) Applied [DATE] $ CookinGenie Appli…" at bounding box center [391, 232] width 782 height 281
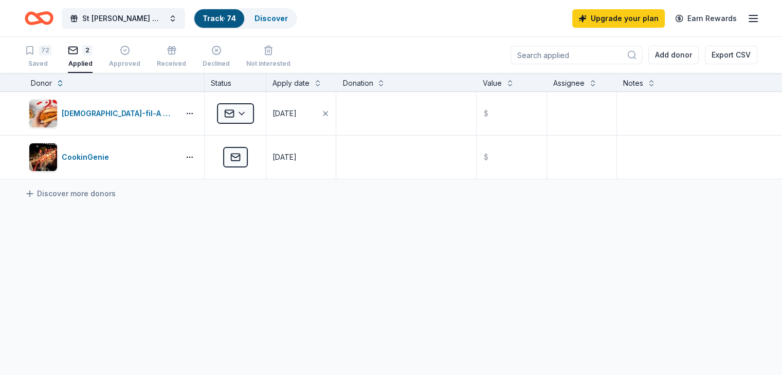
click at [320, 343] on div "[DEMOGRAPHIC_DATA]-fil-A ([GEOGRAPHIC_DATA]) Applied [DATE] $ CookinGenie Appli…" at bounding box center [391, 232] width 782 height 281
click at [323, 358] on div "[DEMOGRAPHIC_DATA]-fil-A ([GEOGRAPHIC_DATA]) Applied [DATE] $ CookinGenie Appli…" at bounding box center [391, 232] width 782 height 281
click at [51, 53] on div "72" at bounding box center [45, 50] width 12 height 10
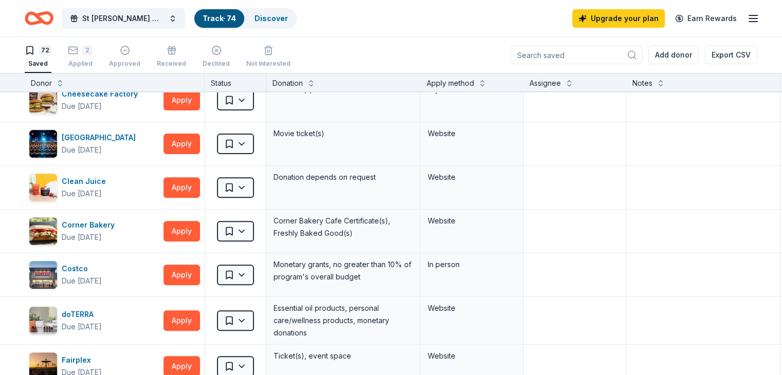
scroll to position [408, 0]
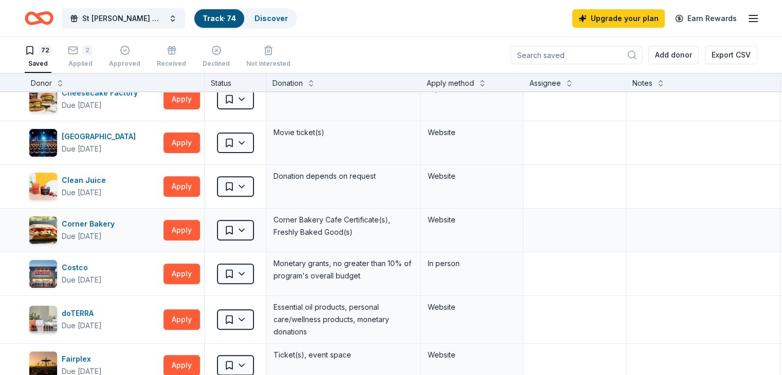
click at [35, 238] on div "Corner Bakery Due [DATE] Apply Saved Corner Bakery Cafe Certificate(s), Freshly…" at bounding box center [402, 230] width 805 height 43
click at [146, 278] on div "Costco Due [DATE]" at bounding box center [94, 274] width 131 height 29
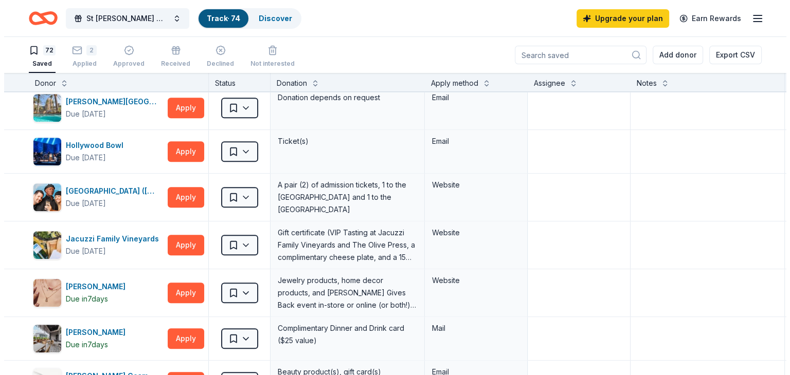
scroll to position [1013, 0]
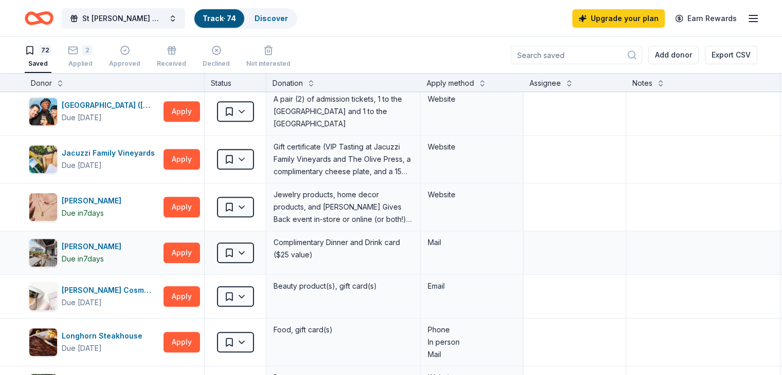
click at [454, 243] on div "Mail" at bounding box center [472, 242] width 88 height 12
click at [197, 251] on button "Apply" at bounding box center [181, 253] width 36 height 21
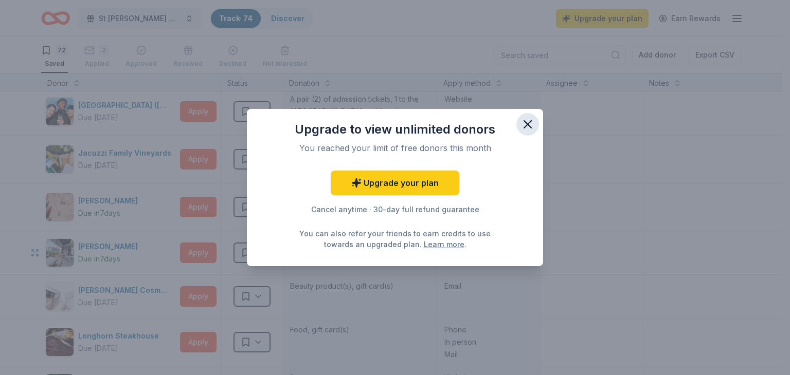
click at [522, 124] on icon "button" at bounding box center [527, 124] width 14 height 14
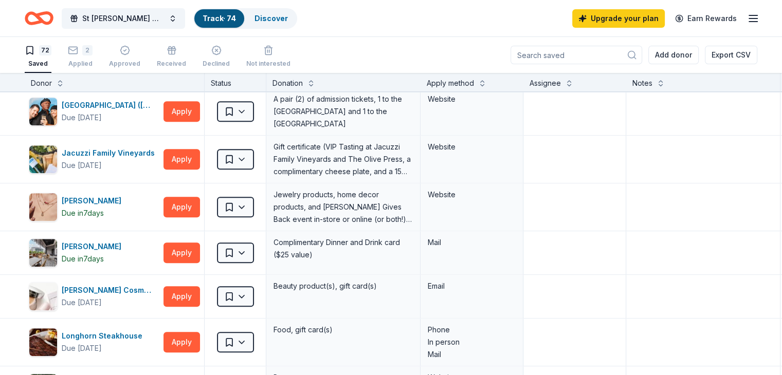
click at [255, 295] on html "St [PERSON_NAME] Memorial Golf Tournament Track · 74 Discover Upgrade your plan…" at bounding box center [391, 187] width 782 height 375
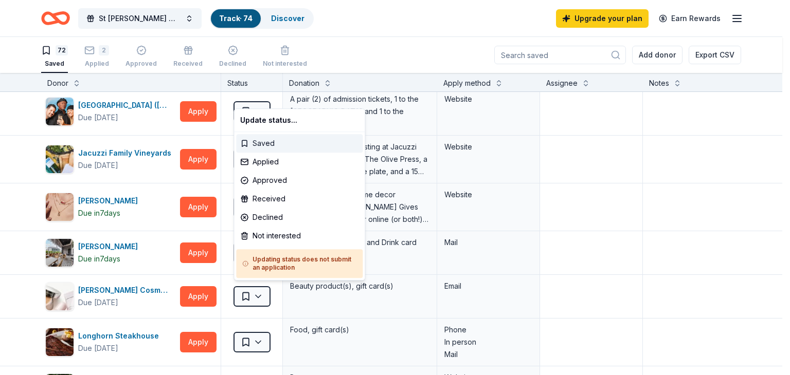
click at [259, 147] on div "Saved" at bounding box center [299, 143] width 126 height 19
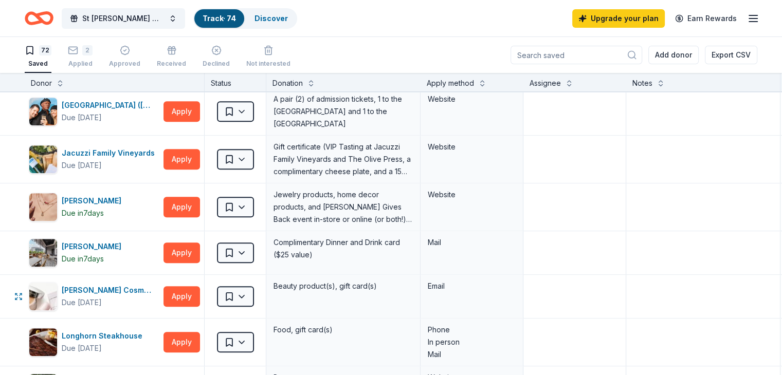
click at [261, 203] on html "St [PERSON_NAME] Memorial Golf Tournament Track · 74 Discover Upgrade your plan…" at bounding box center [391, 187] width 782 height 375
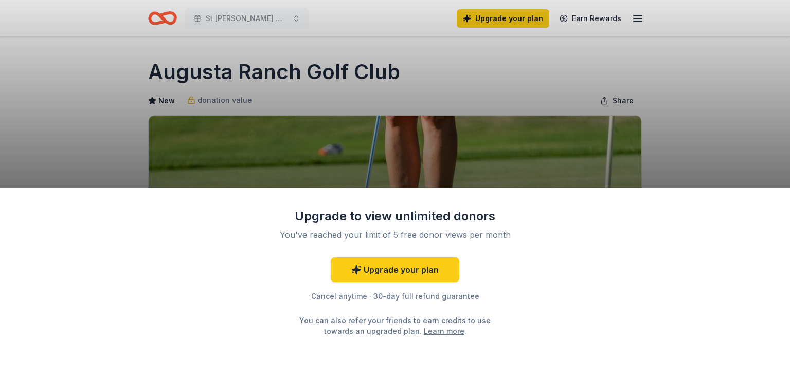
click at [715, 100] on div "Upgrade to view unlimited donors You've reached your limit of 5 free donor view…" at bounding box center [395, 187] width 790 height 375
click at [390, 272] on link "Upgrade your plan" at bounding box center [395, 270] width 129 height 25
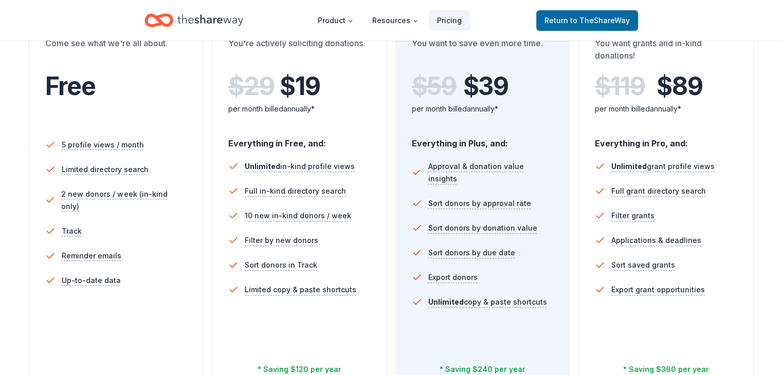
scroll to position [226, 0]
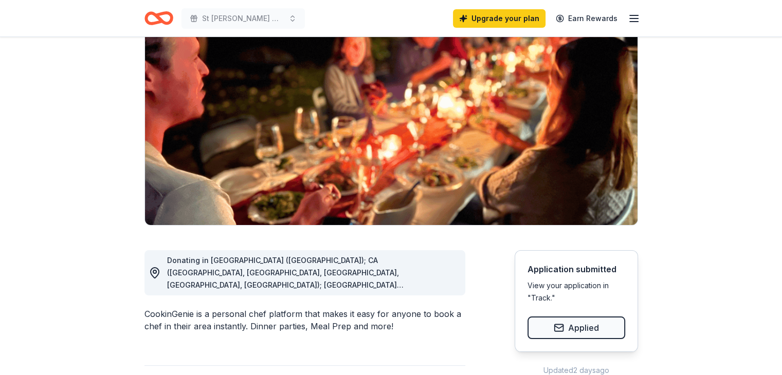
scroll to position [86, 0]
click at [634, 22] on line "button" at bounding box center [634, 22] width 8 height 0
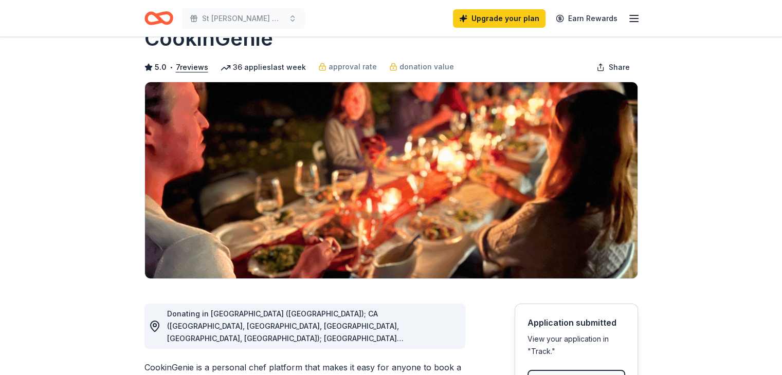
click at [265, 165] on img at bounding box center [391, 180] width 492 height 196
